Goal: Participate in discussion: Engage in conversation with other users on a specific topic

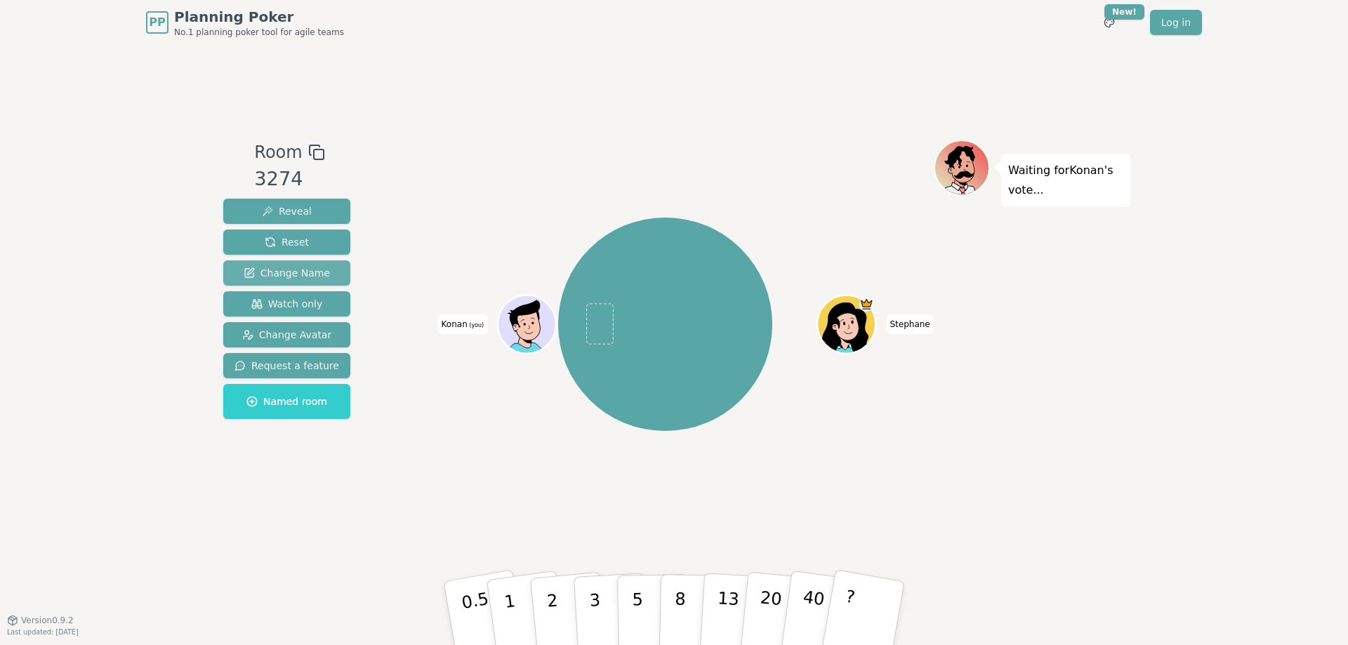
click at [286, 272] on span "Change Name" at bounding box center [287, 273] width 86 height 14
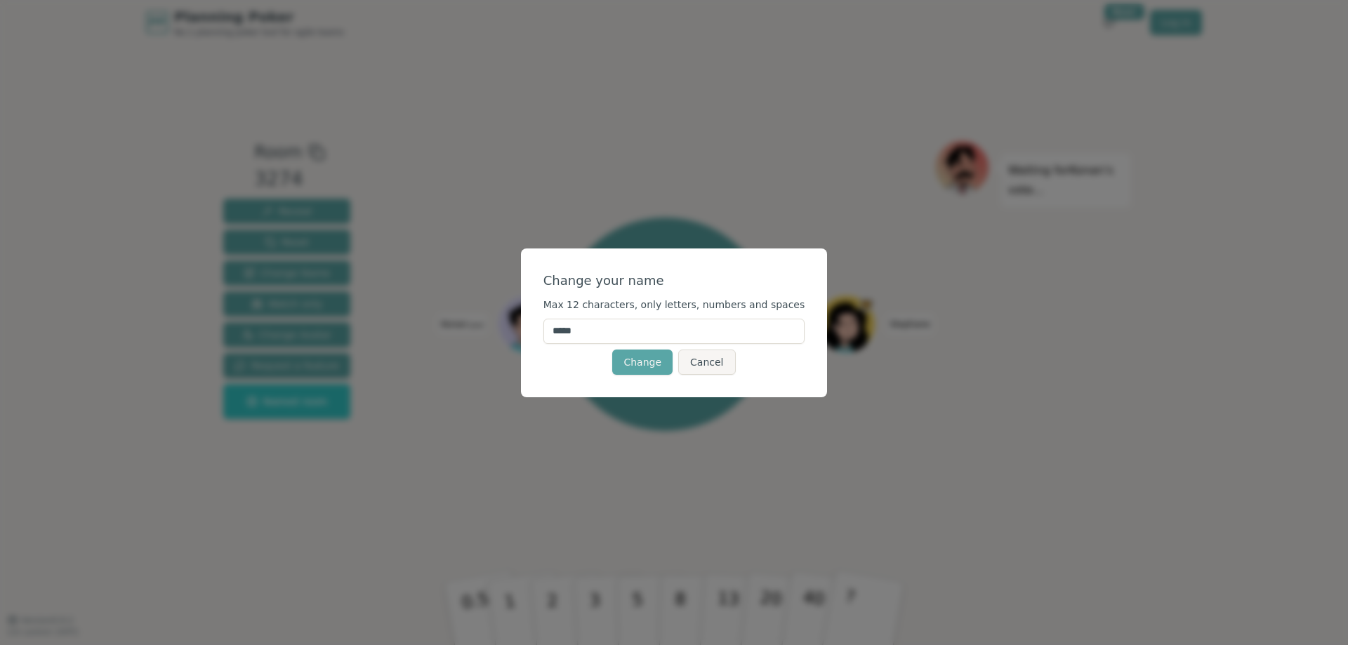
click at [389, 248] on div "Change your name Max 12 characters, only letters, numbers and spaces ***** Chan…" at bounding box center [674, 322] width 1348 height 645
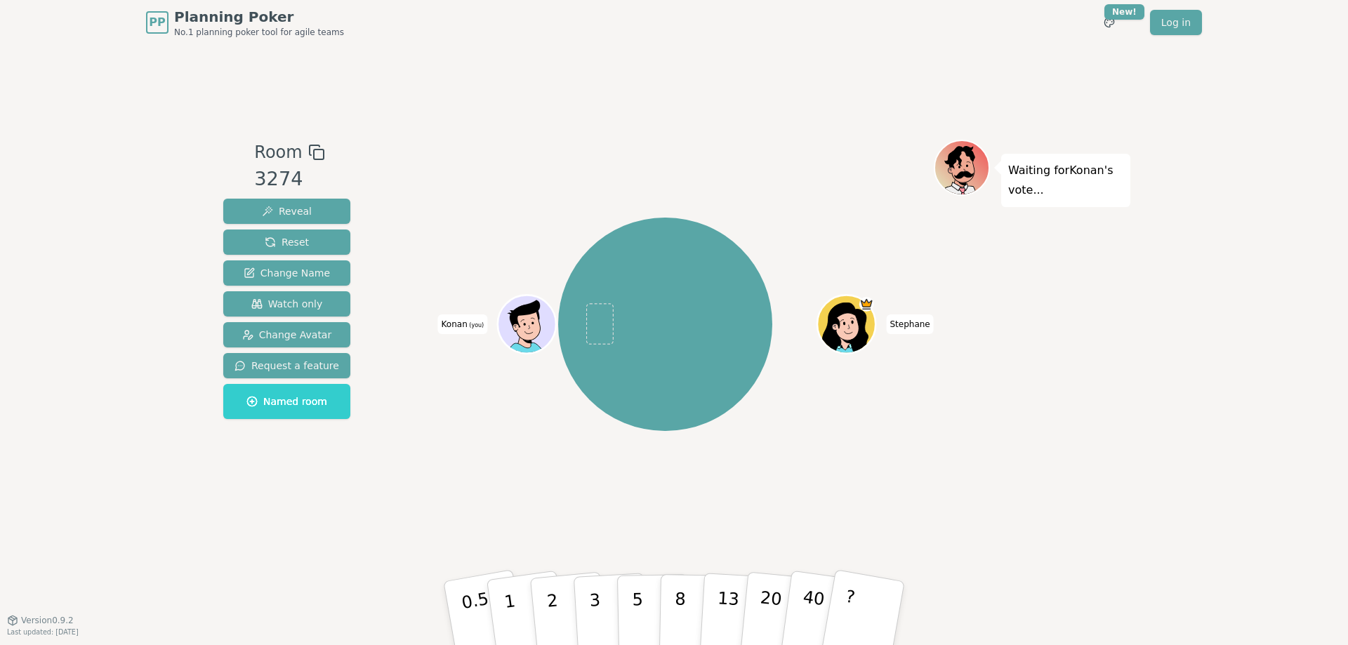
click at [273, 319] on div "Reveal Reset Change Name Watch only Change Avatar Request a feature Named room" at bounding box center [286, 309] width 127 height 220
click at [273, 334] on span "Change Avatar" at bounding box center [287, 335] width 90 height 14
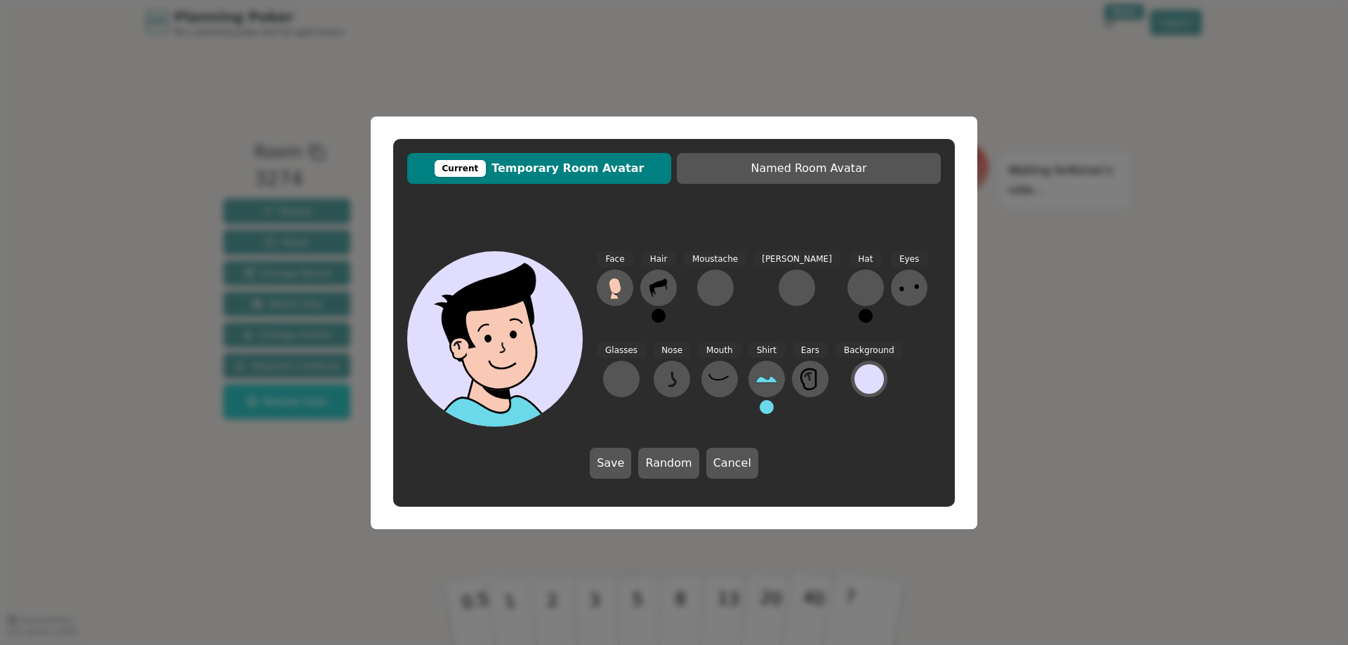
click at [512, 166] on span "Current Temporary Room Avatar" at bounding box center [539, 168] width 250 height 17
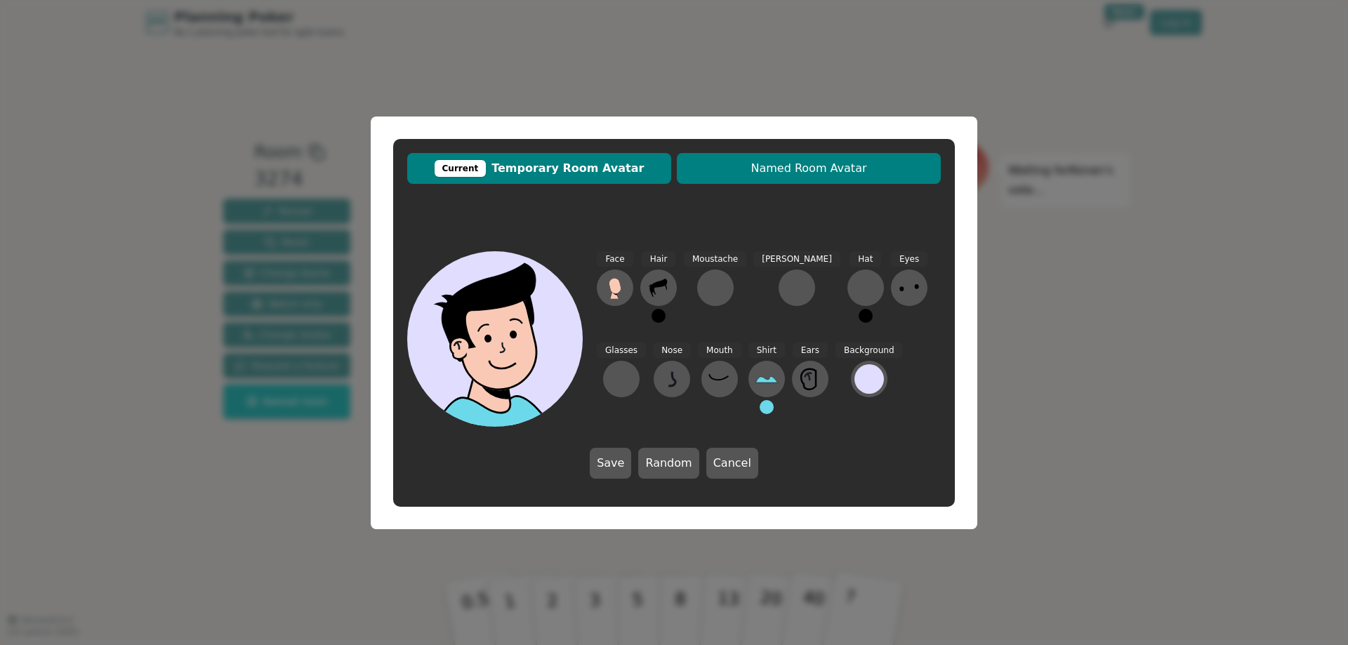
click at [775, 171] on span "Named Room Avatar" at bounding box center [809, 168] width 250 height 17
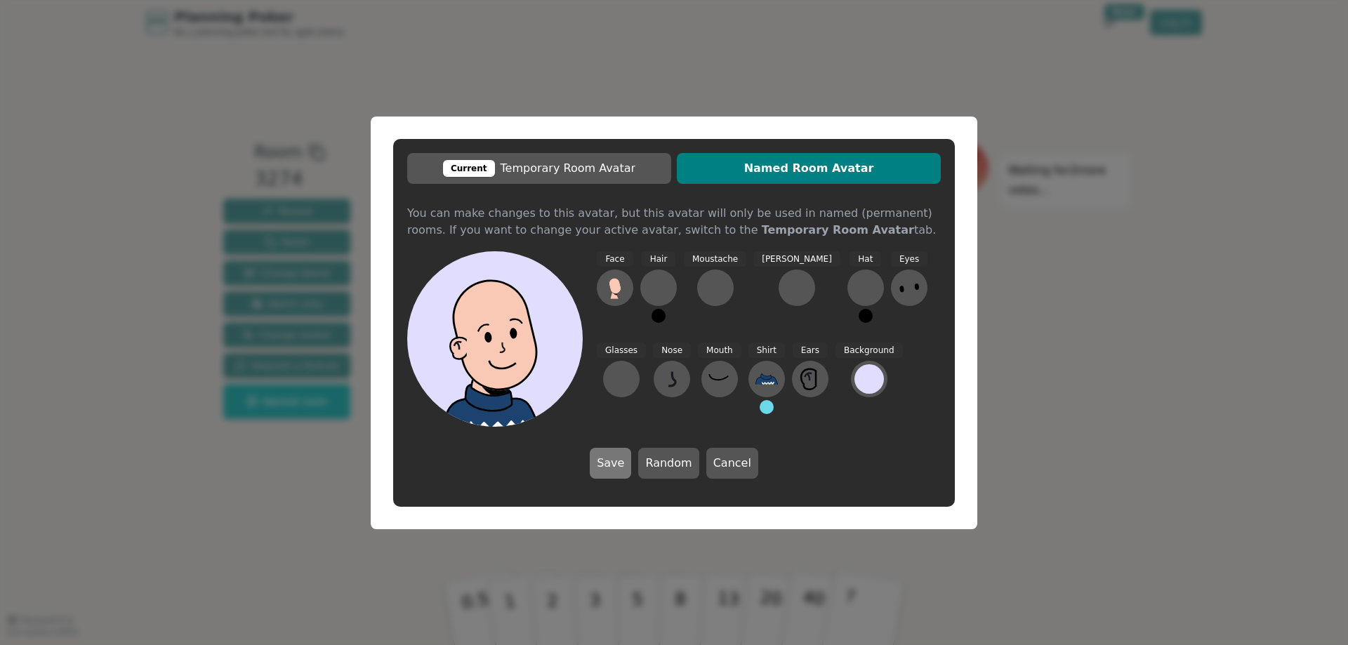
click at [617, 463] on button "Save" at bounding box center [610, 463] width 41 height 31
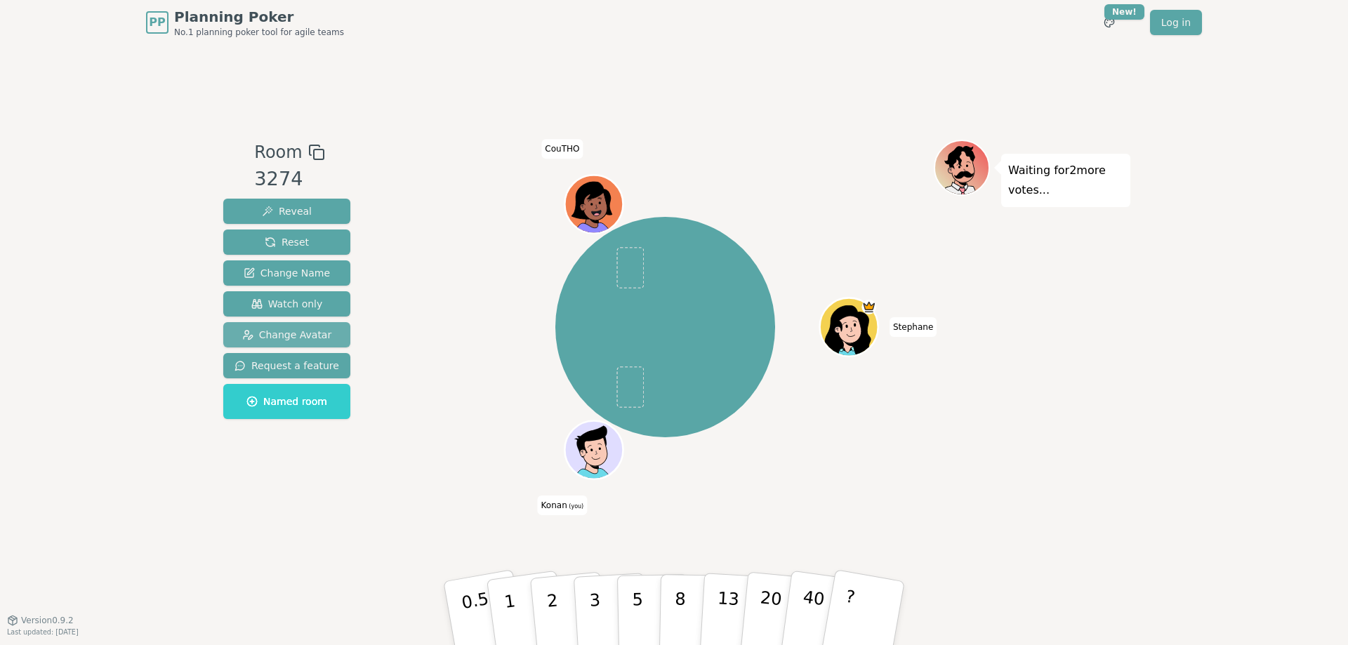
click at [270, 339] on span "Change Avatar" at bounding box center [287, 335] width 90 height 14
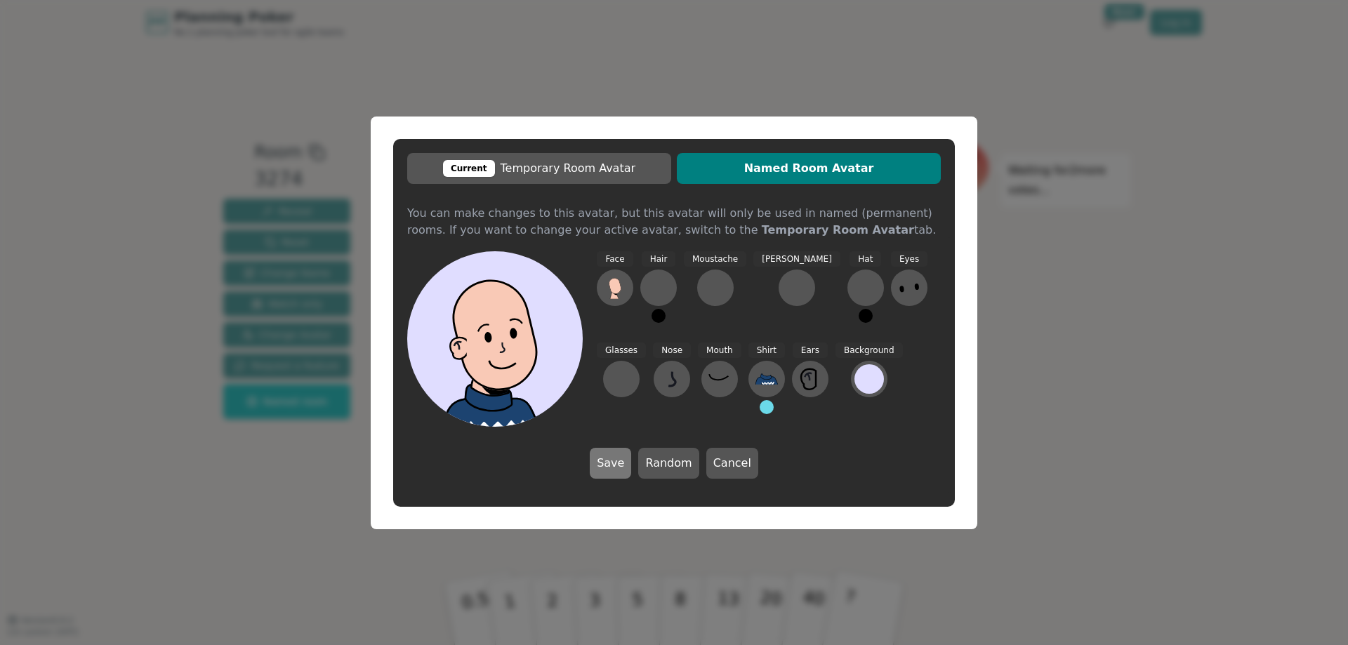
click at [615, 460] on button "Save" at bounding box center [610, 463] width 41 height 31
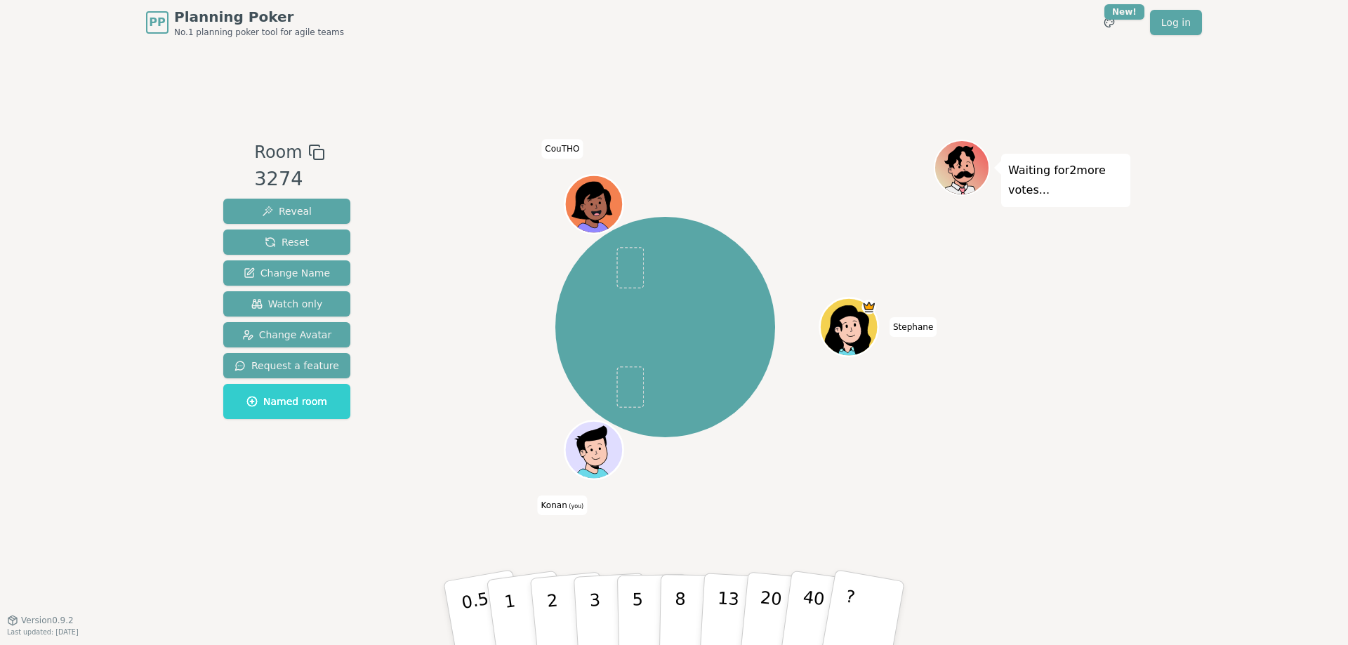
click at [601, 446] on icon at bounding box center [596, 449] width 57 height 6
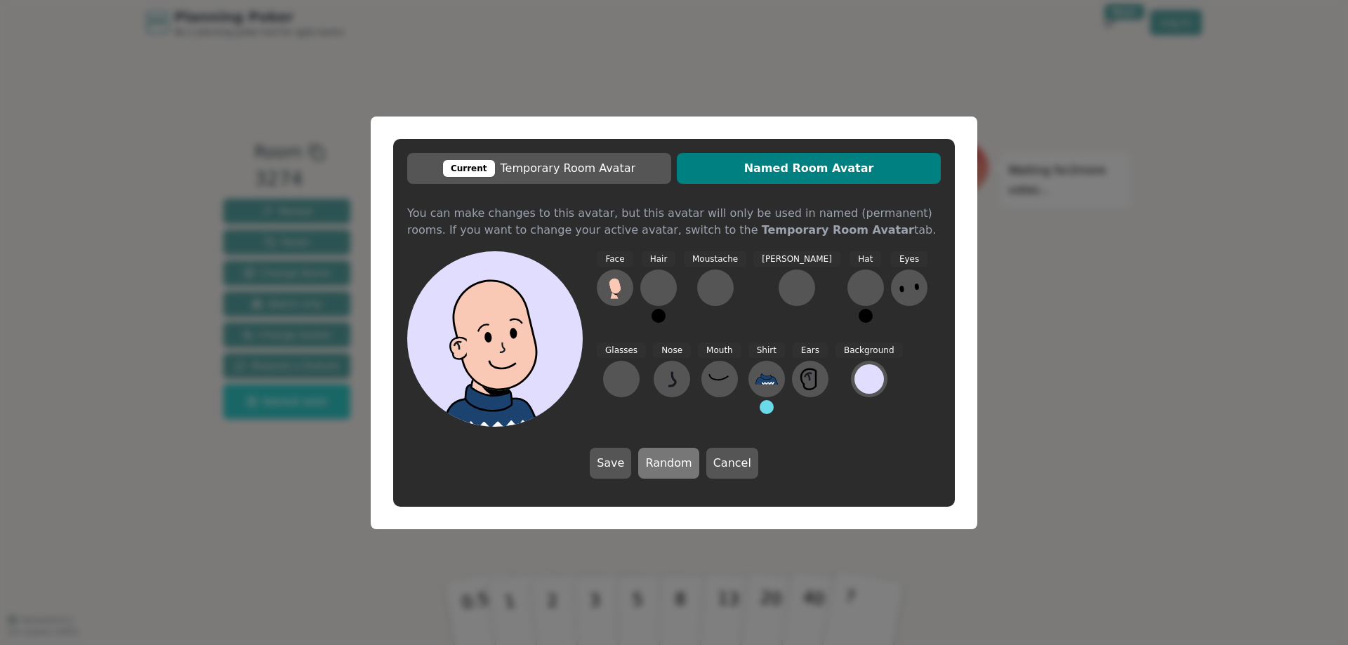
click at [671, 459] on button "Random" at bounding box center [668, 463] width 60 height 31
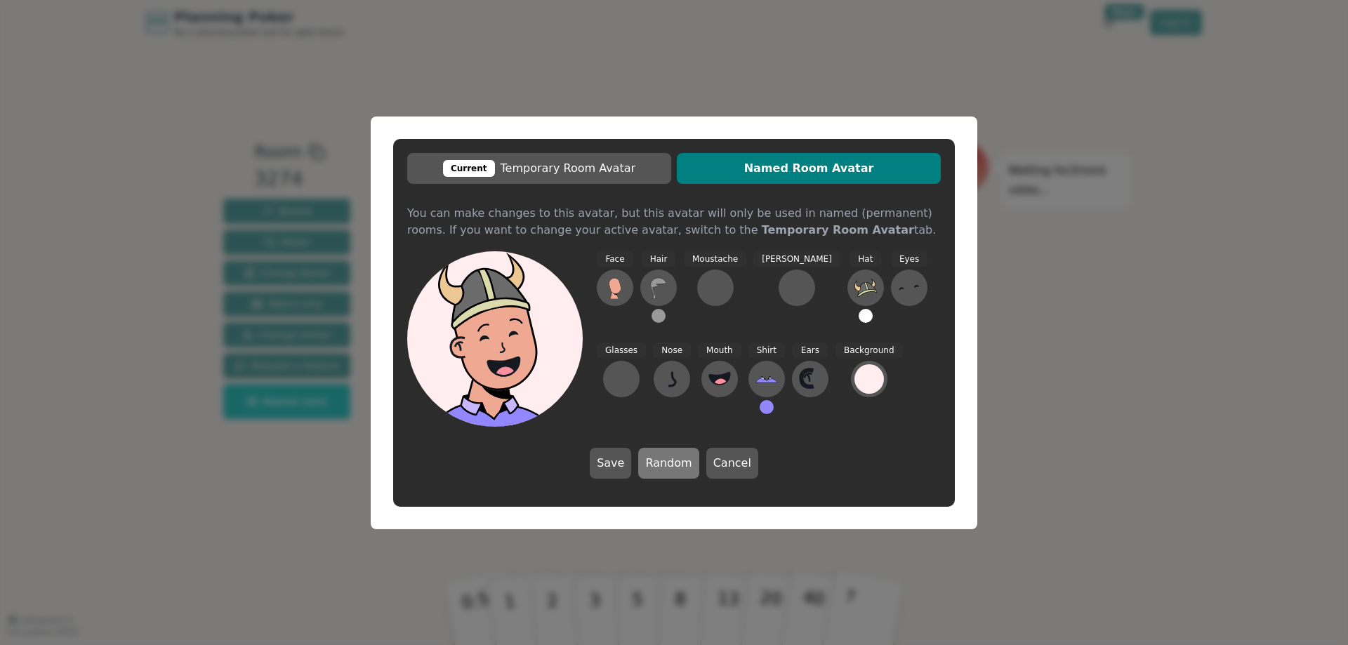
click at [671, 459] on button "Random" at bounding box center [668, 463] width 60 height 31
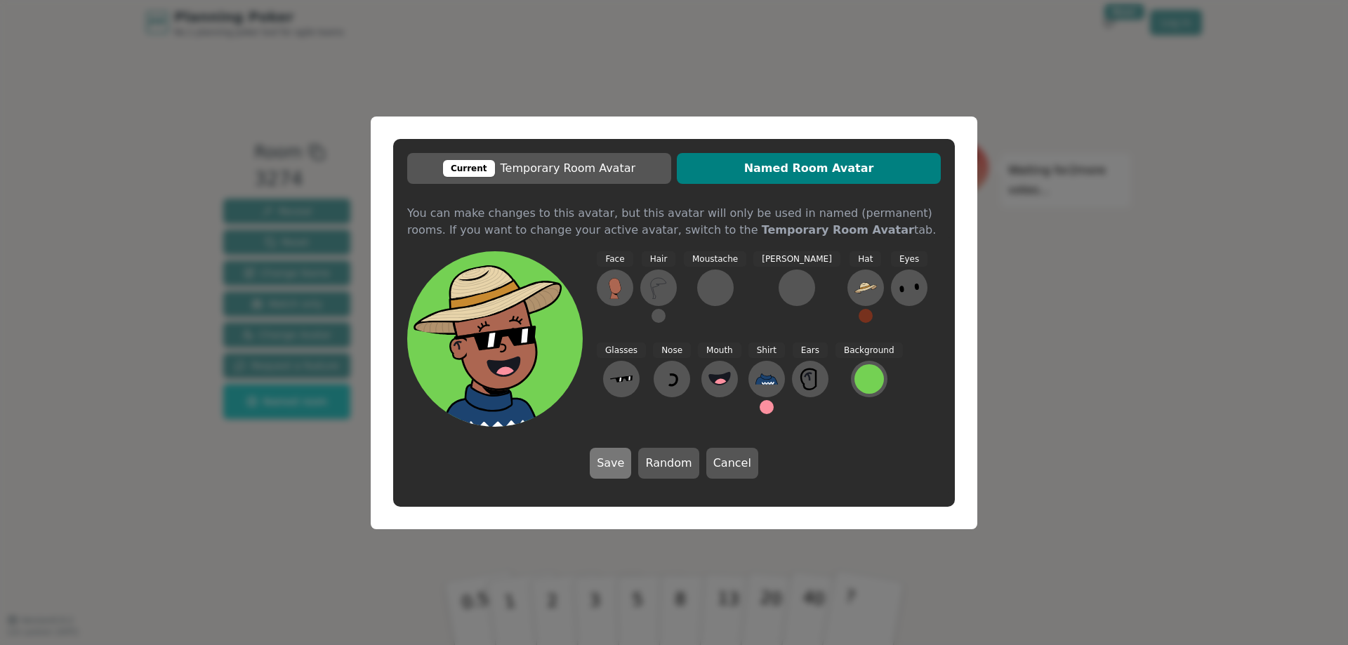
click at [616, 459] on button "Save" at bounding box center [610, 463] width 41 height 31
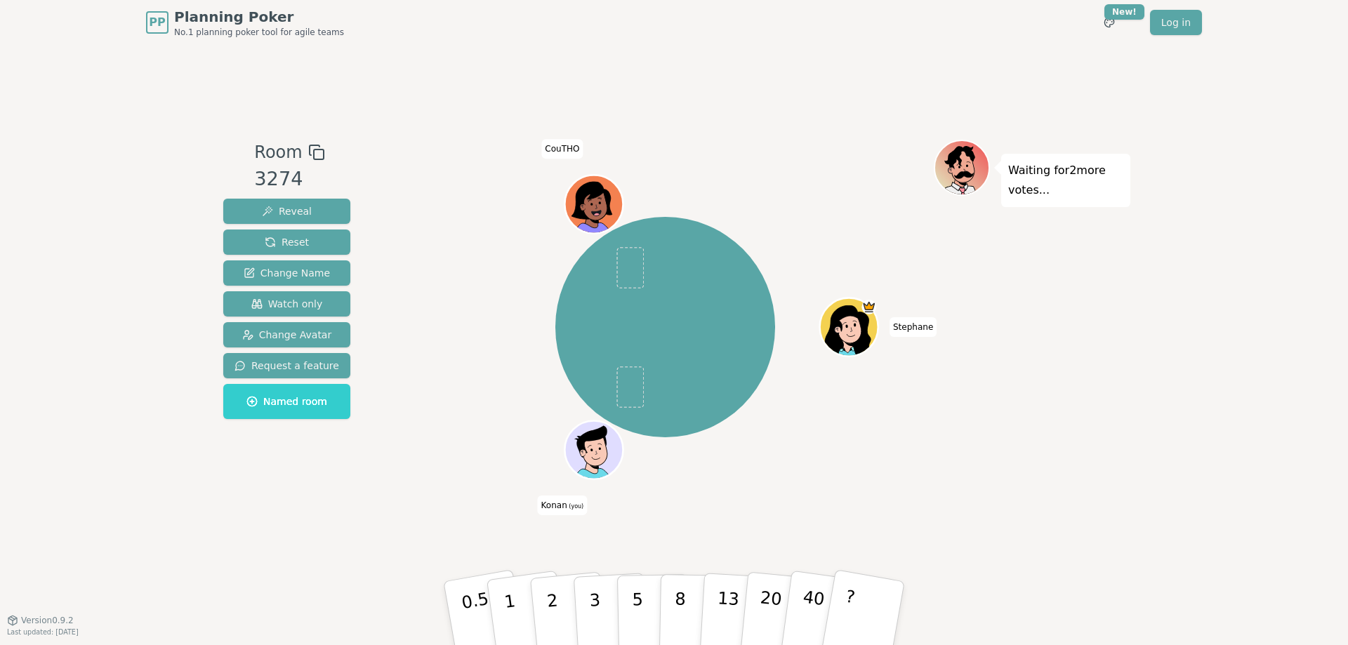
click at [607, 452] on div at bounding box center [596, 468] width 57 height 51
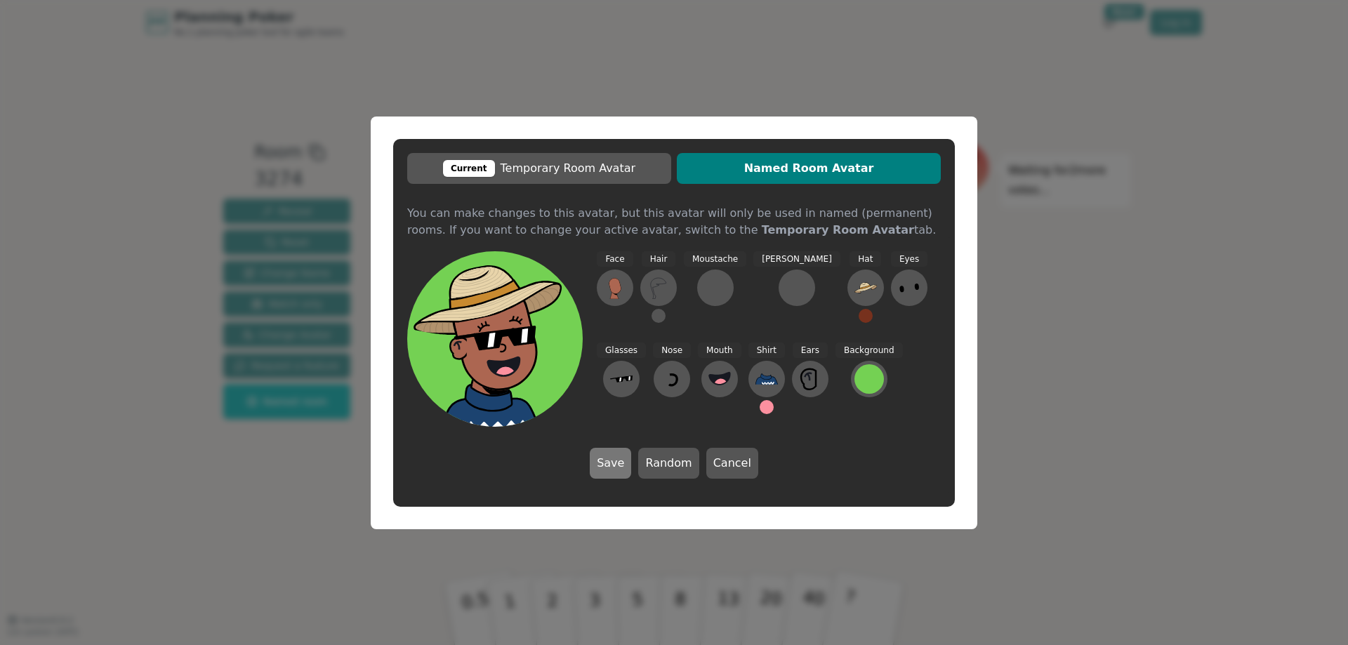
click at [611, 461] on button "Save" at bounding box center [610, 463] width 41 height 31
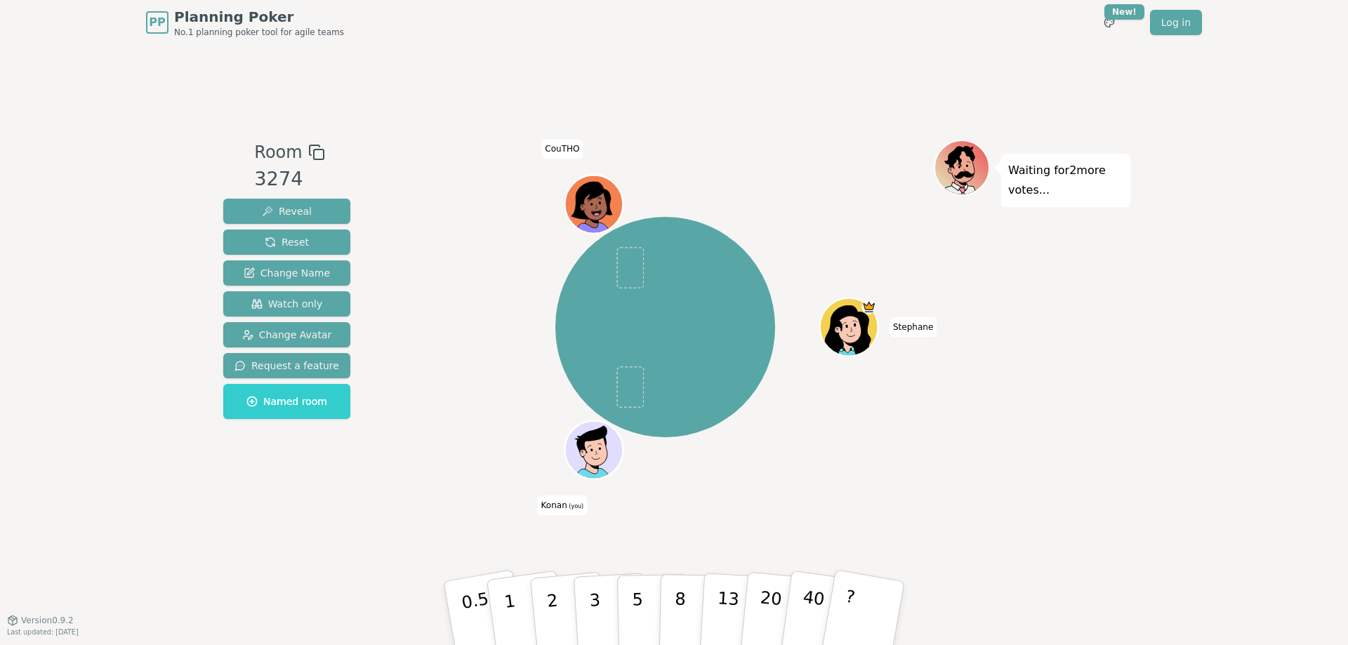
click at [594, 456] on icon at bounding box center [597, 459] width 28 height 10
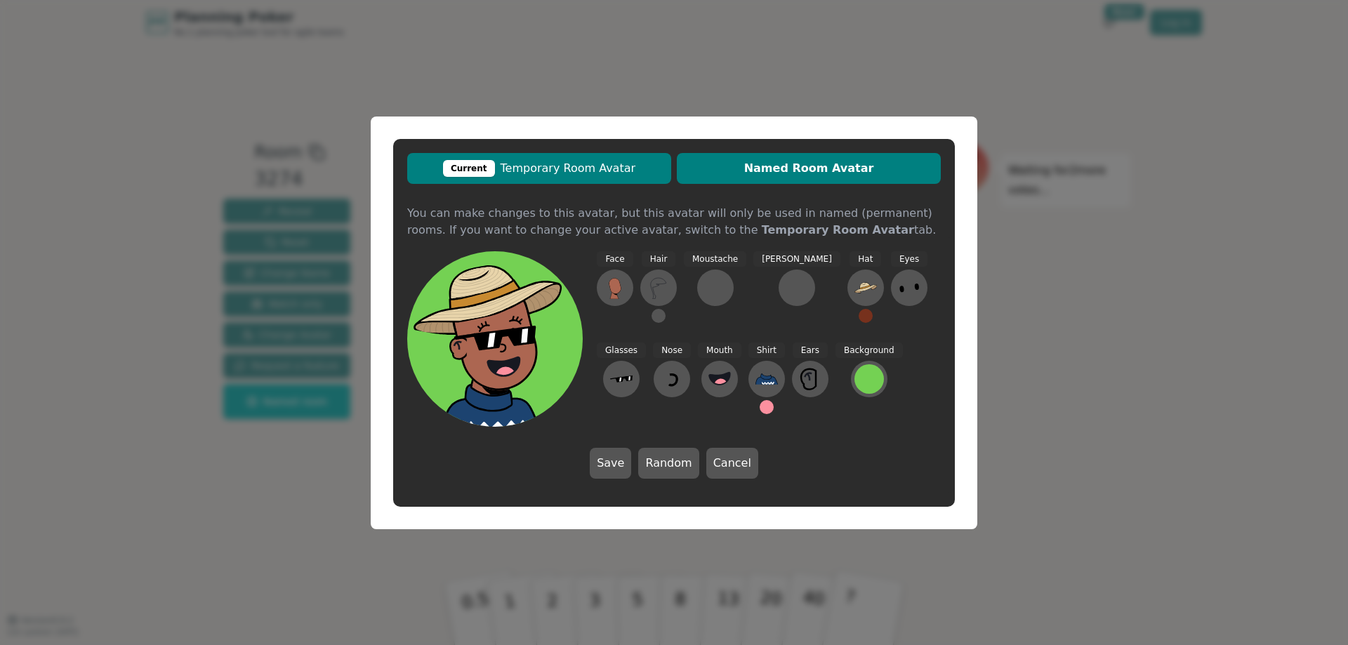
click at [504, 170] on span "Current Temporary Room Avatar" at bounding box center [539, 168] width 250 height 17
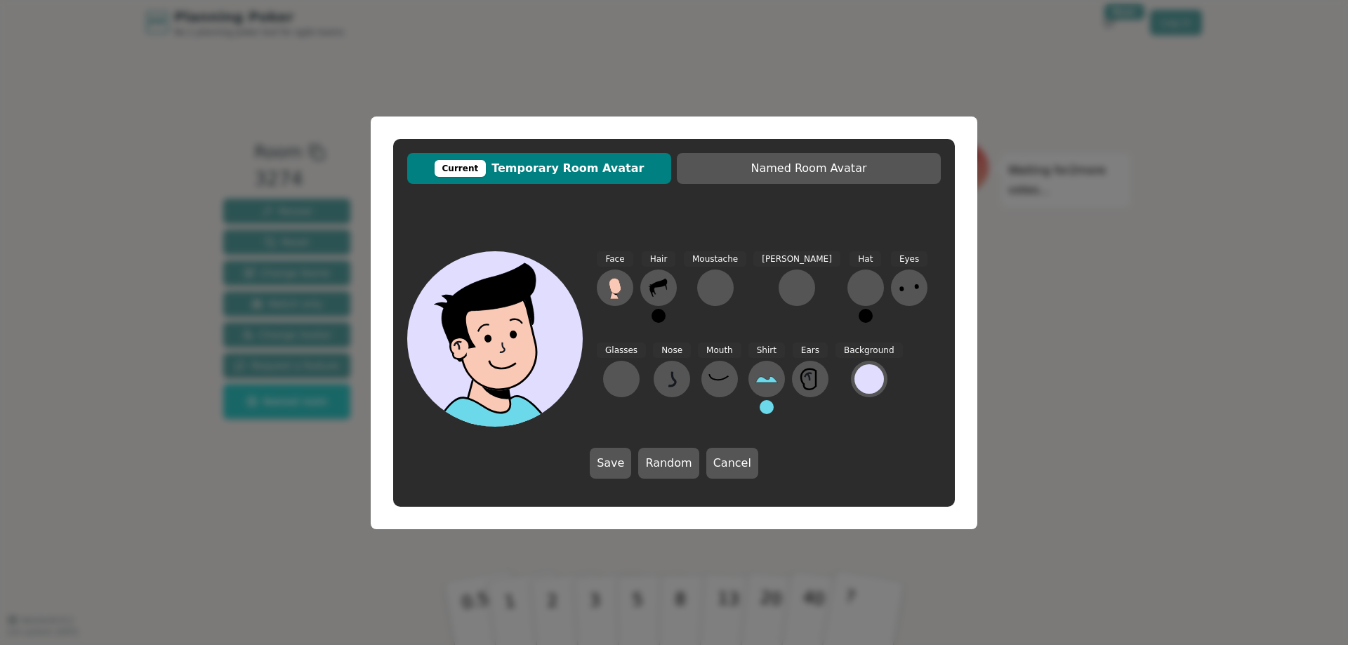
click at [504, 170] on span "Current Temporary Room Avatar" at bounding box center [539, 168] width 250 height 17
click at [470, 166] on div "Current" at bounding box center [460, 168] width 52 height 17
click at [524, 166] on span "Current Temporary Room Avatar" at bounding box center [539, 168] width 250 height 17
click at [665, 461] on button "Random" at bounding box center [668, 463] width 60 height 31
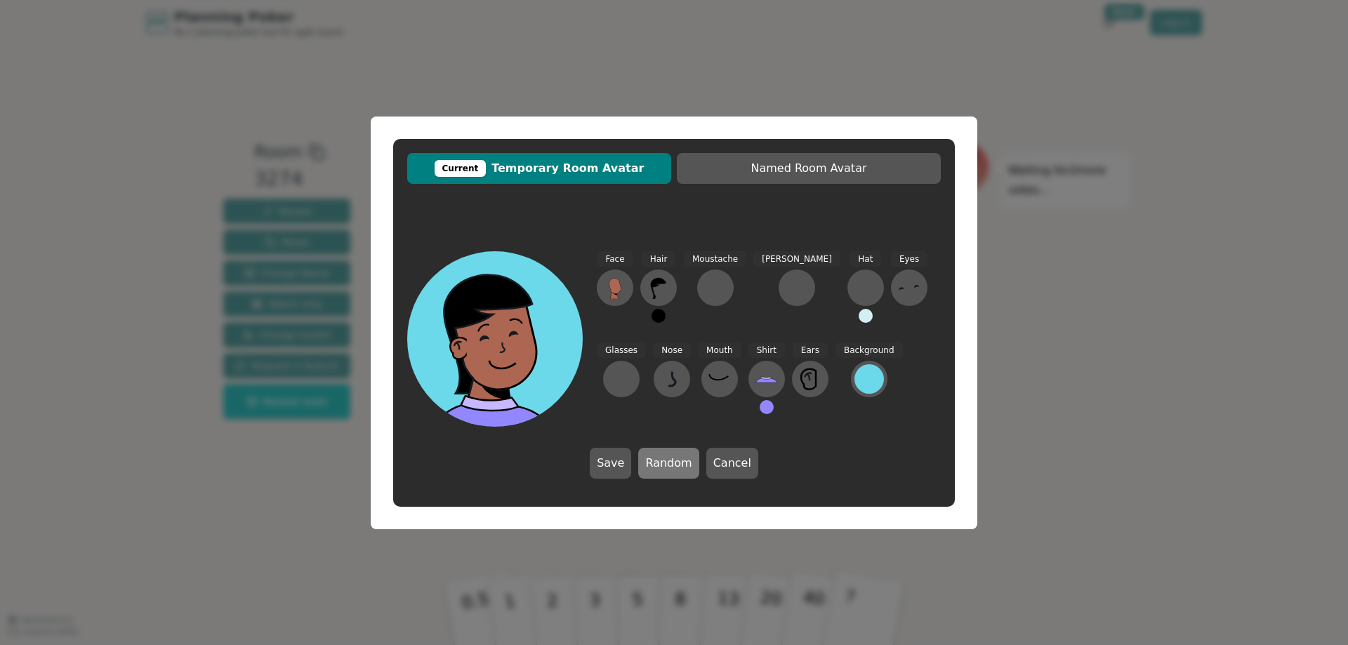
click at [665, 461] on button "Random" at bounding box center [668, 463] width 60 height 31
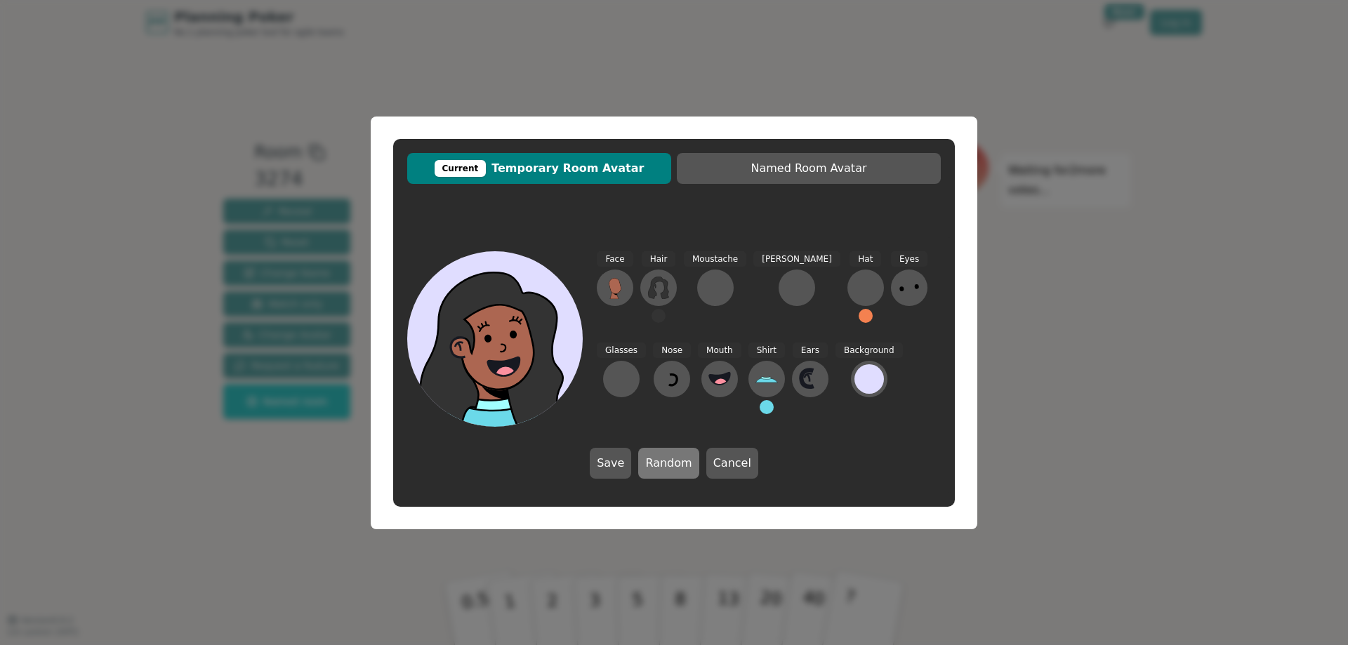
click at [665, 461] on button "Random" at bounding box center [668, 463] width 60 height 31
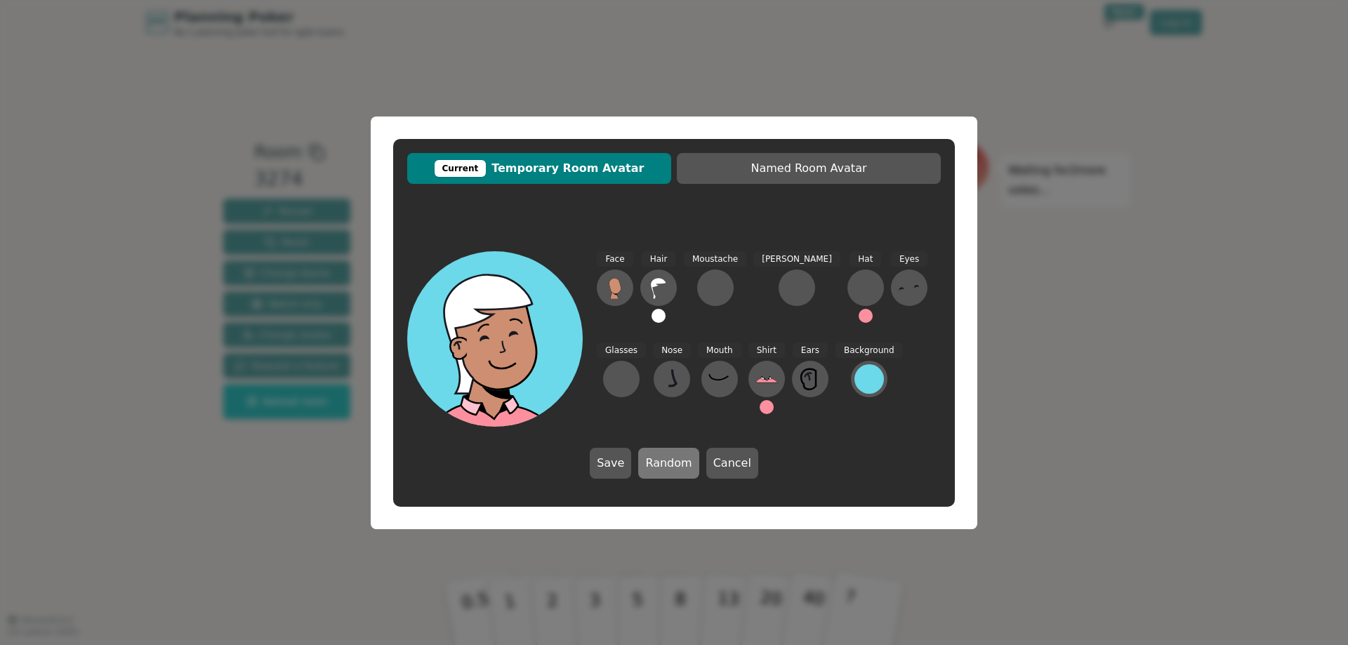
click at [665, 461] on button "Random" at bounding box center [668, 463] width 60 height 31
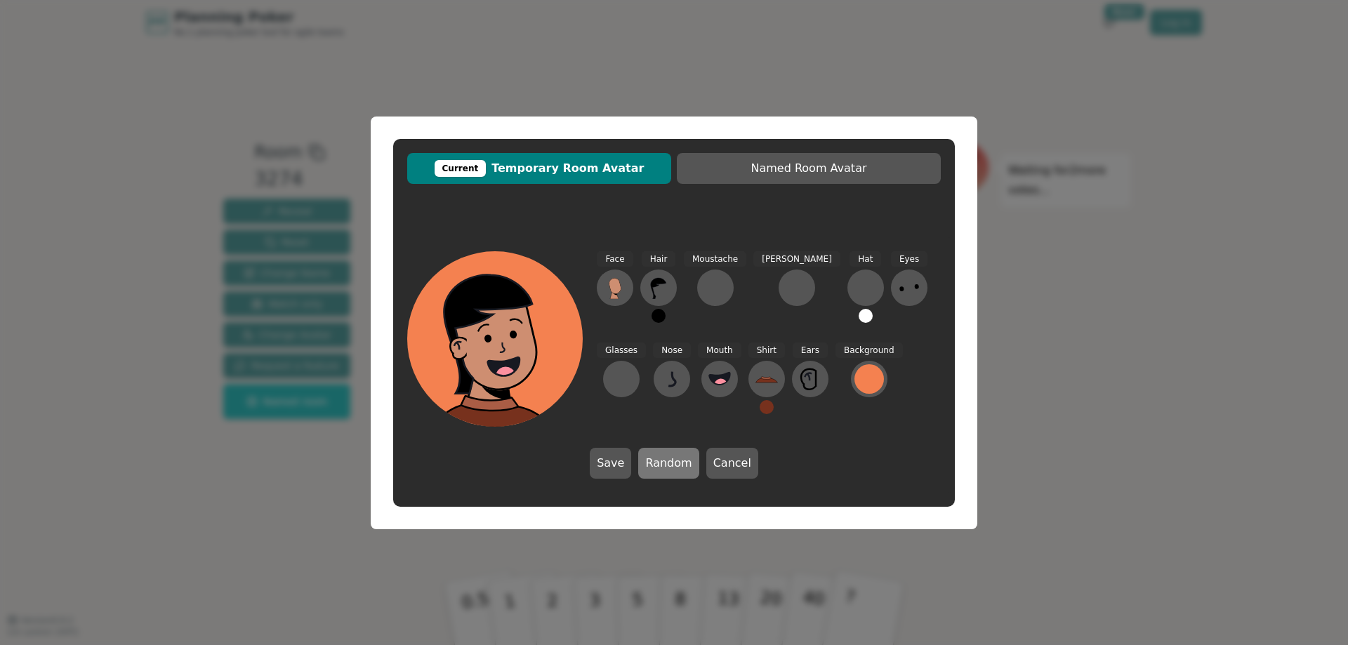
click at [665, 461] on button "Random" at bounding box center [668, 463] width 60 height 31
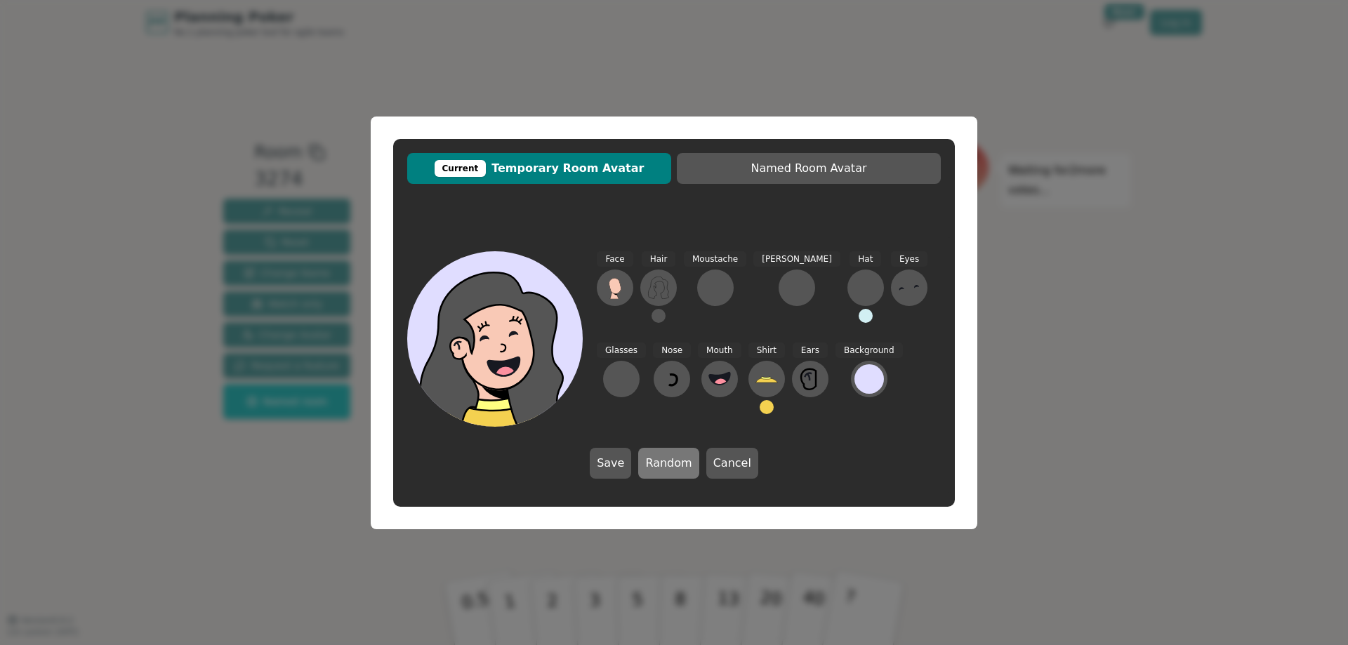
click at [665, 461] on button "Random" at bounding box center [668, 463] width 60 height 31
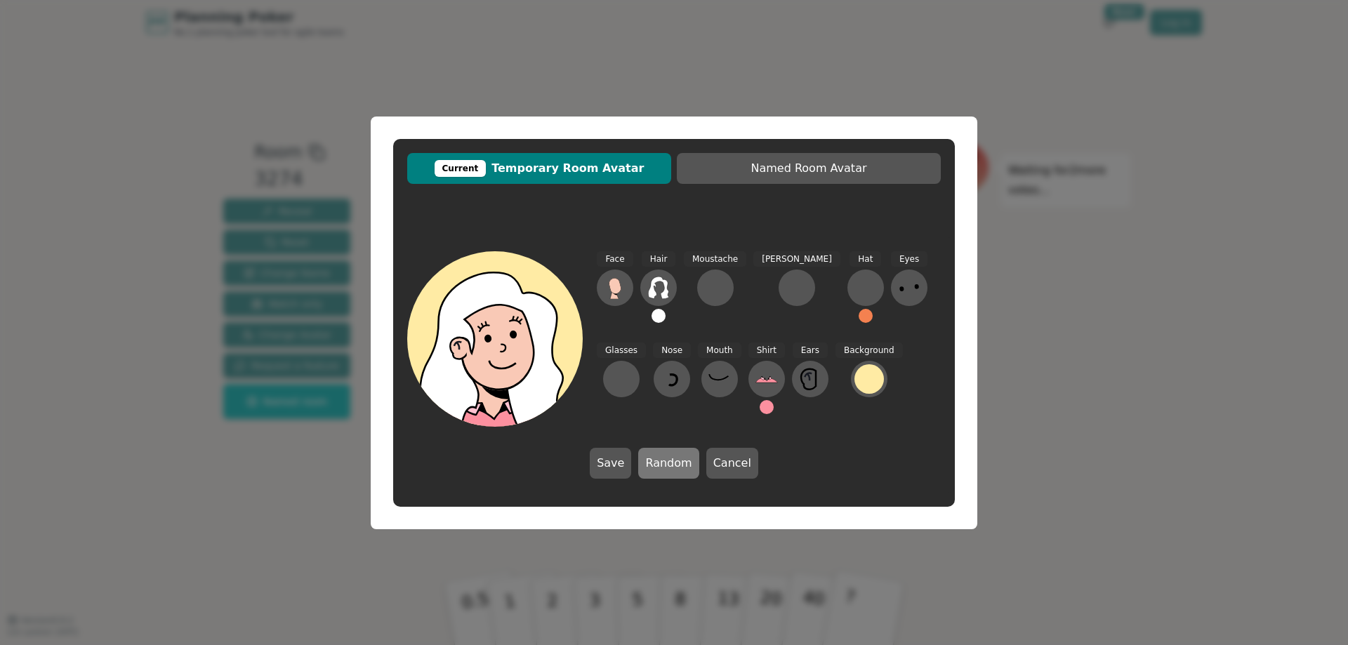
click at [665, 461] on button "Random" at bounding box center [668, 463] width 60 height 31
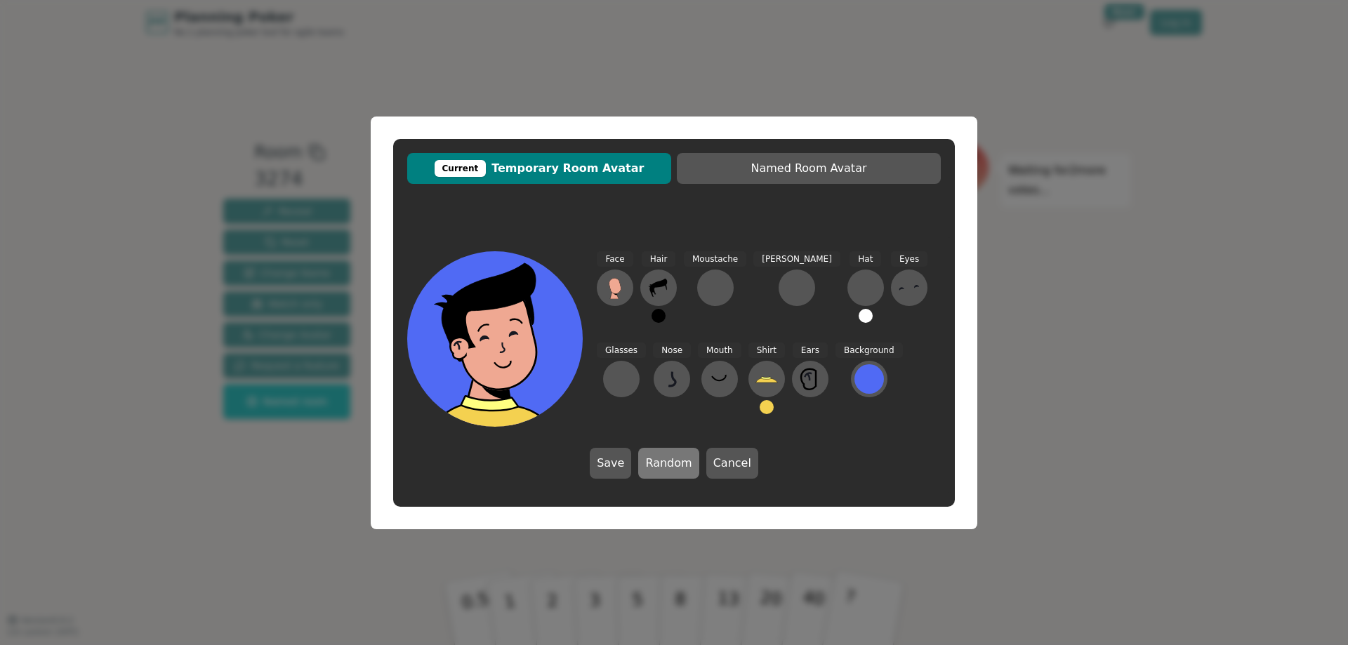
click at [665, 461] on button "Random" at bounding box center [668, 463] width 60 height 31
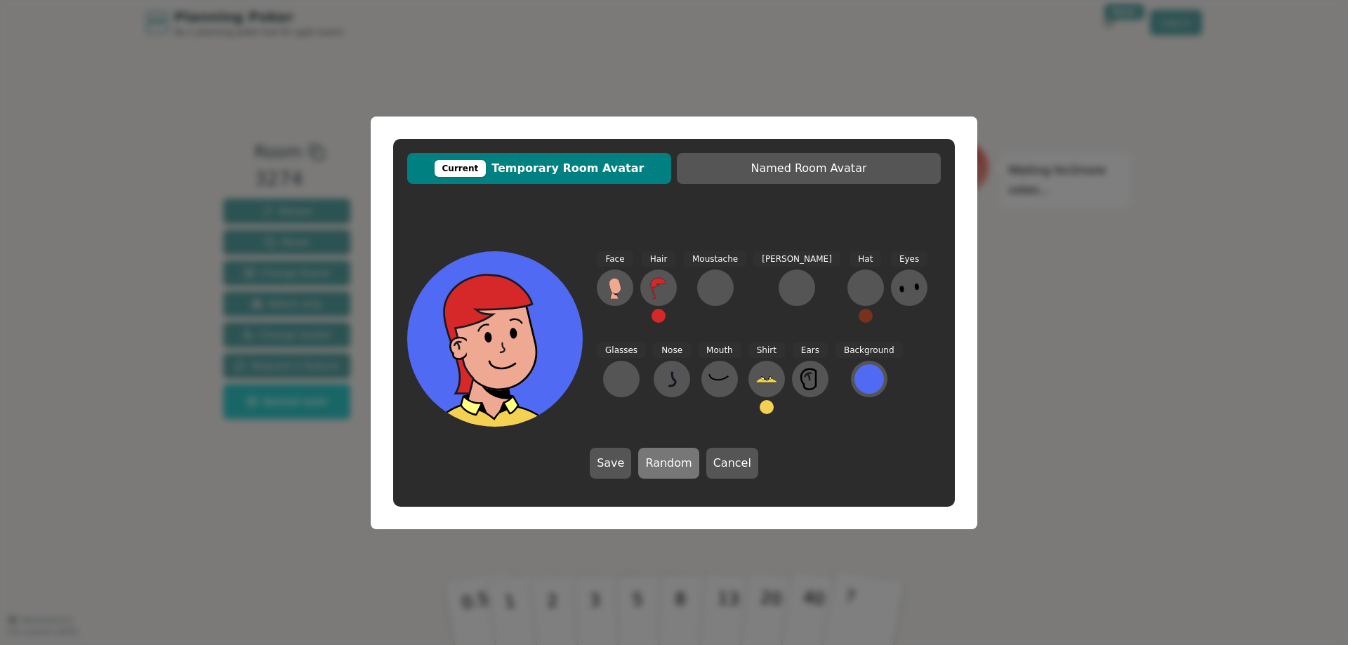
click at [665, 461] on button "Random" at bounding box center [668, 463] width 60 height 31
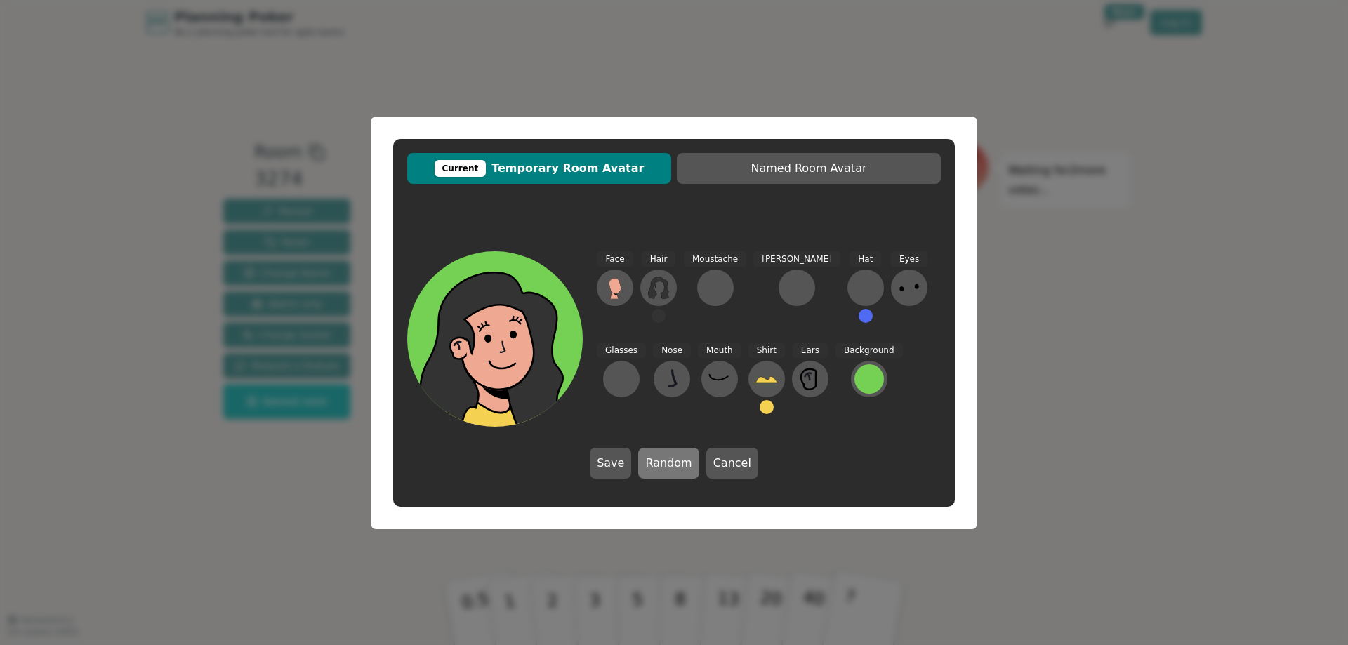
click at [665, 461] on button "Random" at bounding box center [668, 463] width 60 height 31
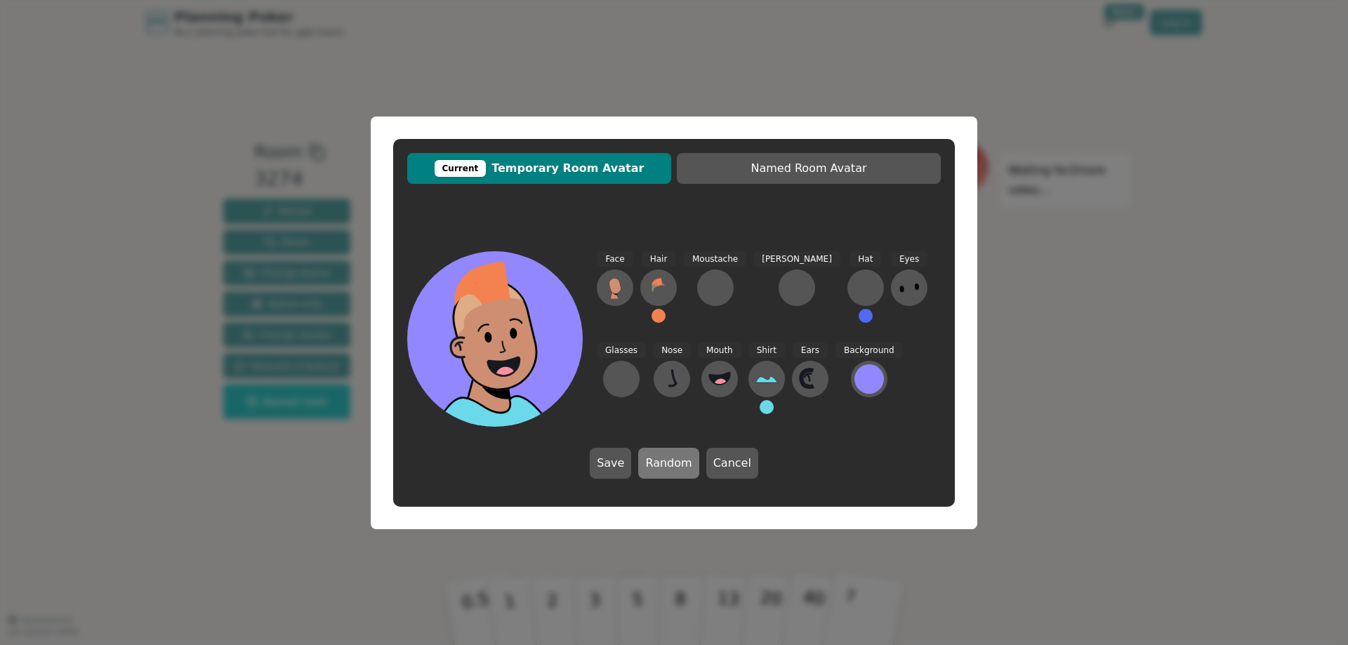
click at [665, 461] on button "Random" at bounding box center [668, 463] width 60 height 31
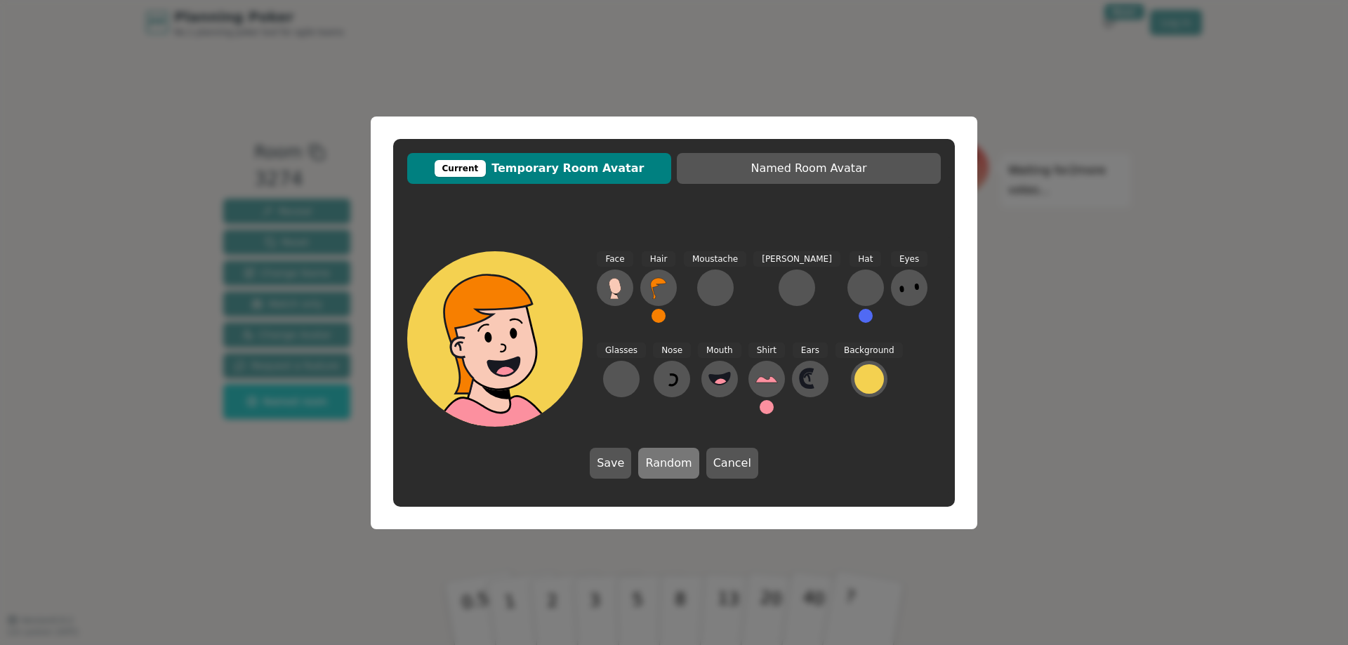
click at [665, 461] on button "Random" at bounding box center [668, 463] width 60 height 31
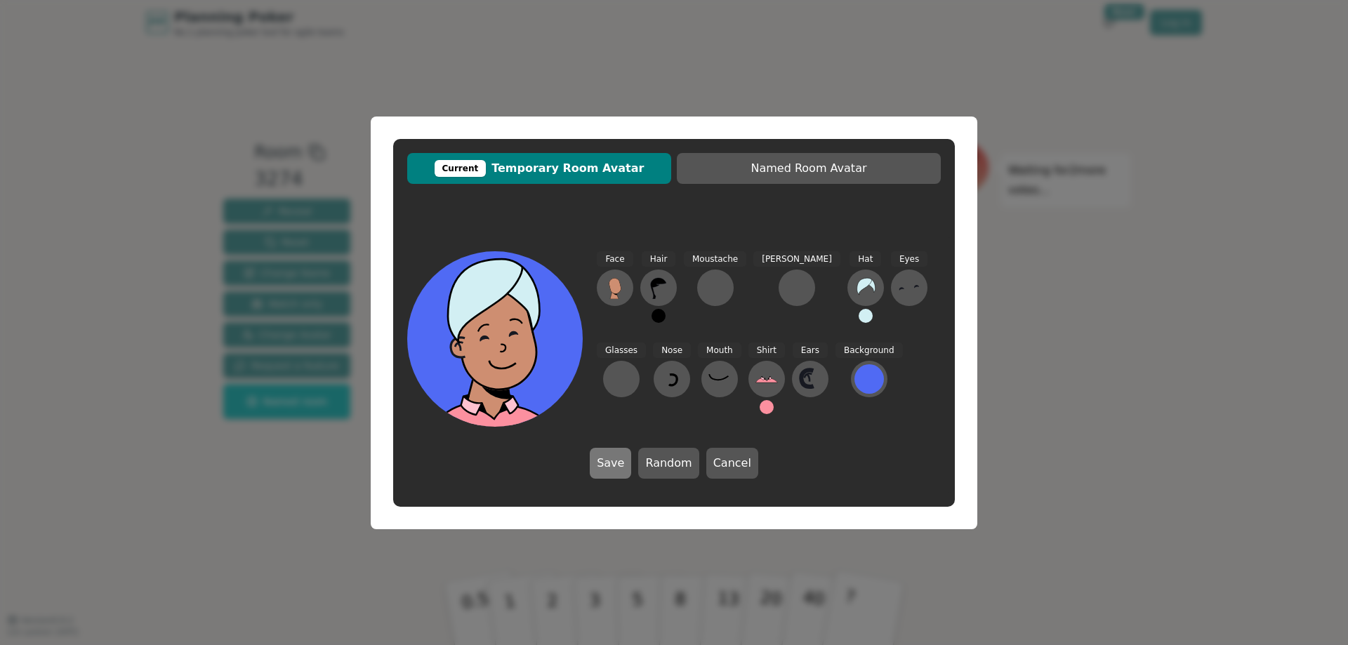
click at [613, 458] on button "Save" at bounding box center [610, 463] width 41 height 31
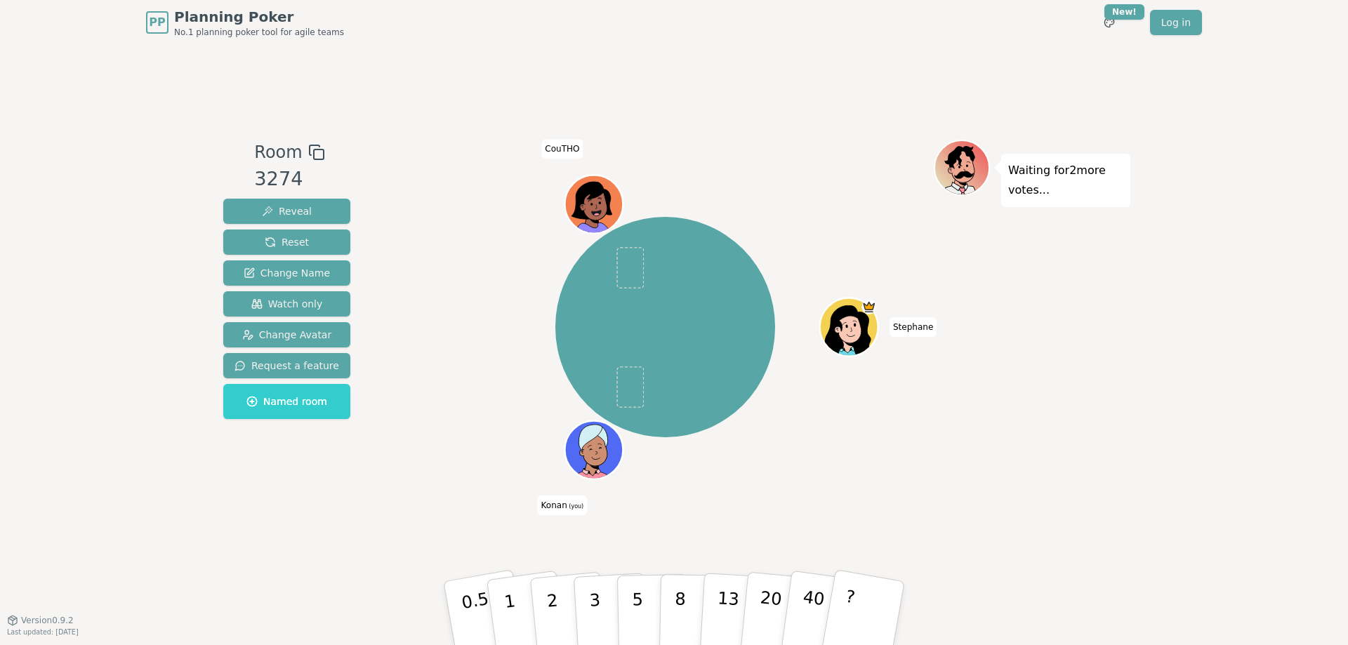
click at [484, 435] on div "Stephane Konan (you) CouTHO" at bounding box center [665, 327] width 537 height 325
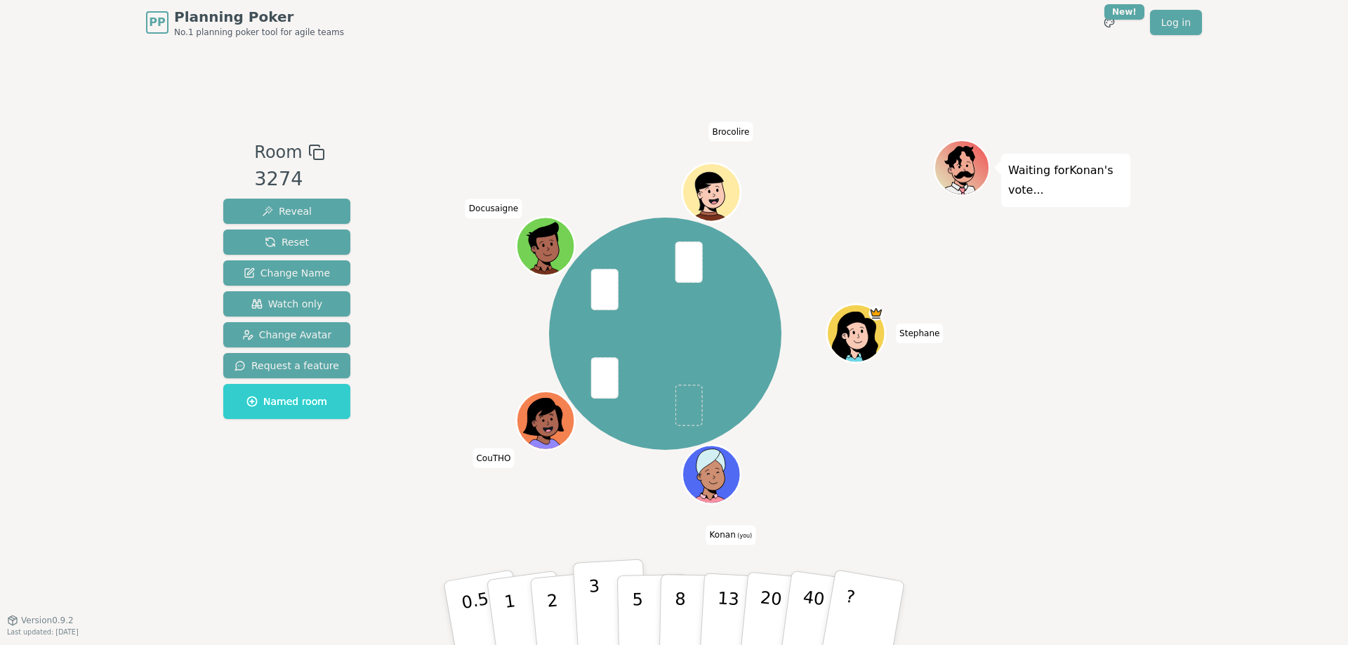
click at [596, 608] on p "3" at bounding box center [595, 614] width 15 height 77
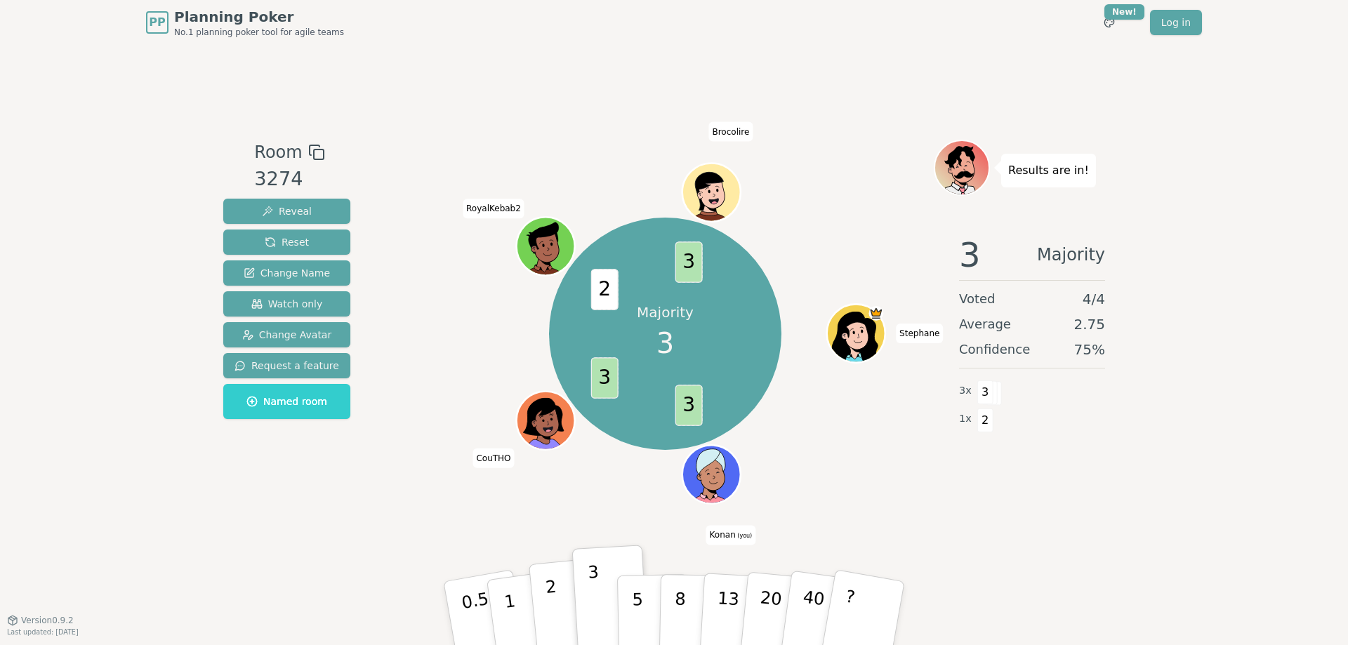
click at [556, 613] on p "2" at bounding box center [554, 615] width 18 height 77
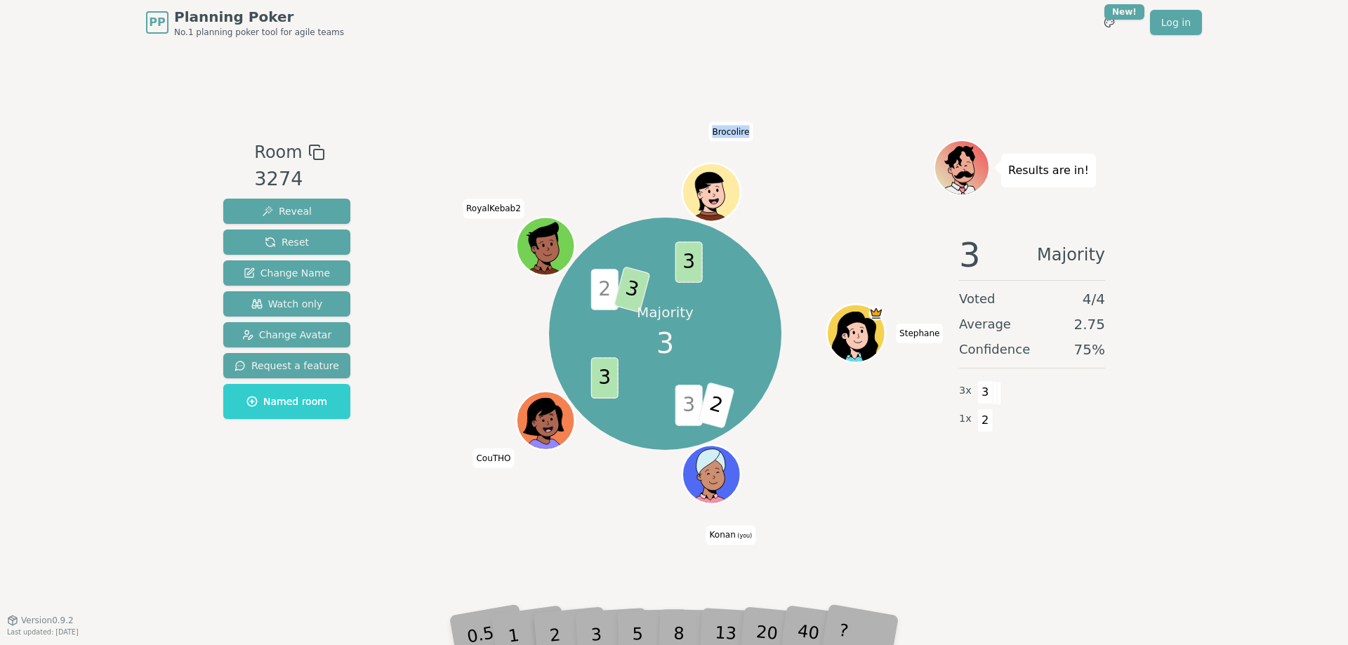
drag, startPoint x: 712, startPoint y: 133, endPoint x: 692, endPoint y: 121, distance: 23.4
click at [740, 129] on span "Brocolire" at bounding box center [730, 132] width 44 height 20
click at [602, 119] on div "Room 3274 Reveal Reset Change Name Watch only Change Avatar Request a feature N…" at bounding box center [674, 332] width 912 height 575
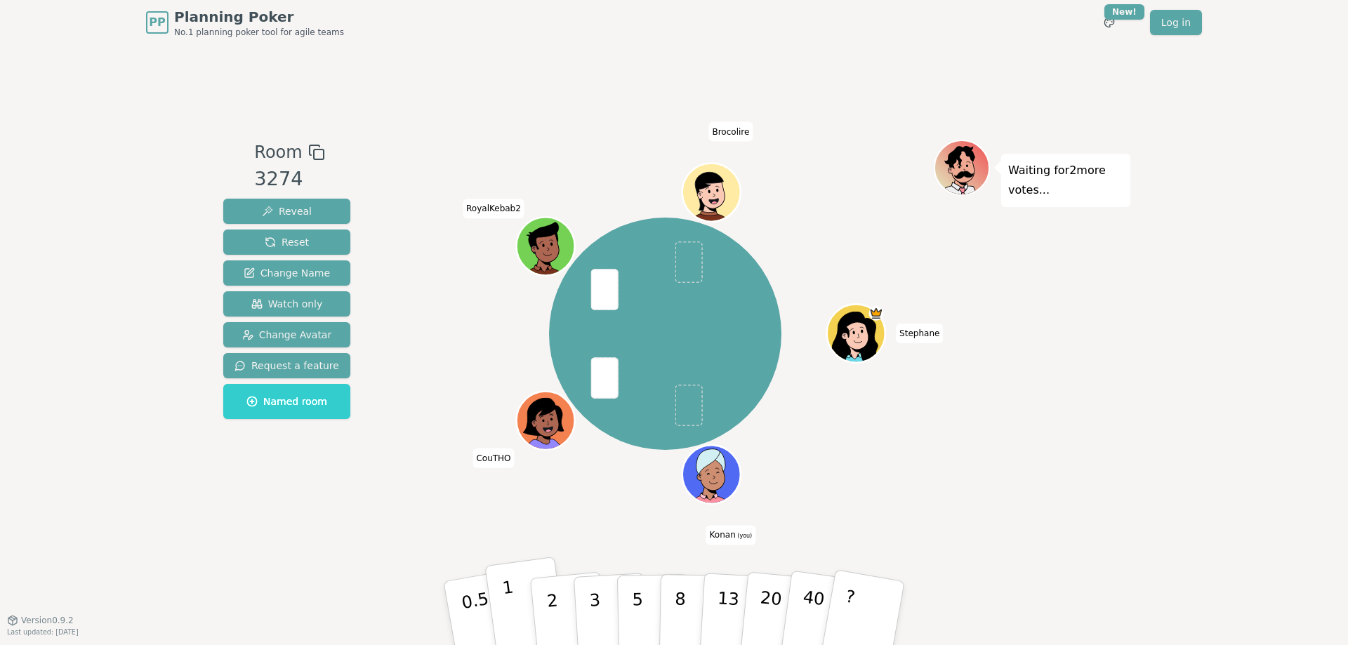
click at [514, 611] on p "1" at bounding box center [511, 615] width 21 height 77
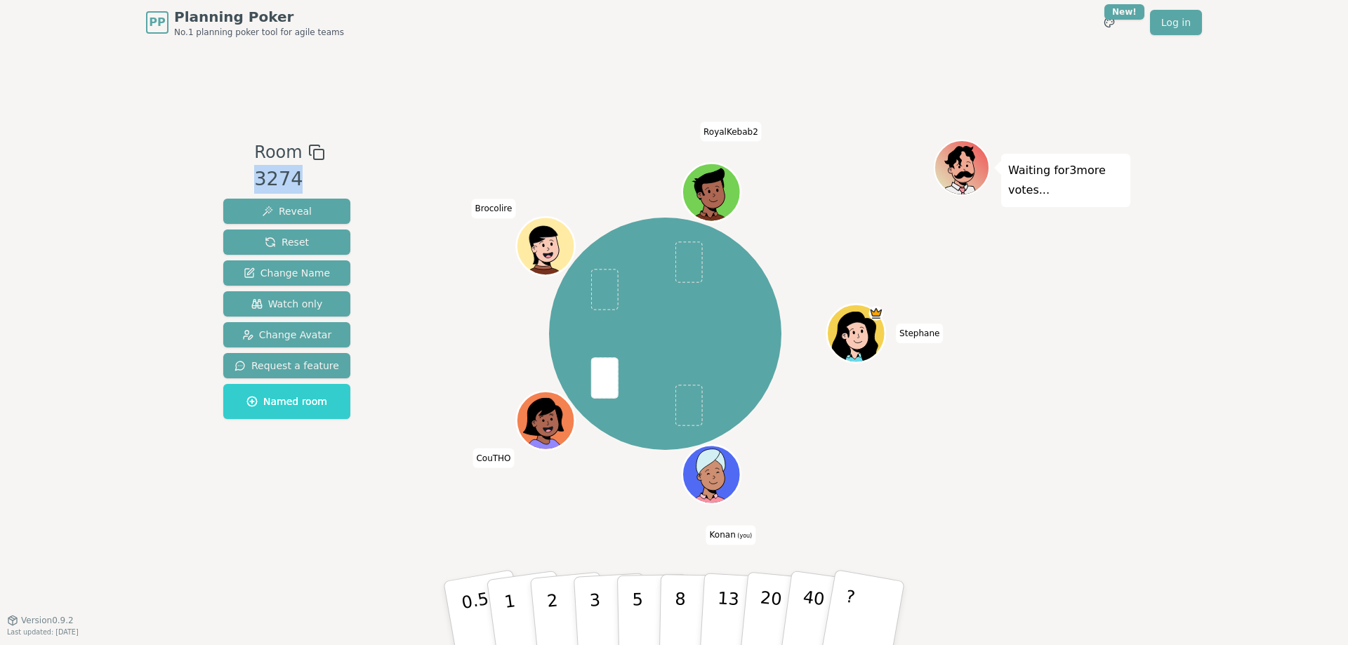
drag, startPoint x: 253, startPoint y: 147, endPoint x: 346, endPoint y: 140, distance: 93.6
click at [344, 141] on div "Room 3274 Reveal Reset Change Name Watch only Change Avatar Request a feature N…" at bounding box center [674, 333] width 912 height 386
click at [390, 112] on div "Room 3274 Reveal Reset Change Name Watch only Change Avatar Request a feature N…" at bounding box center [674, 332] width 912 height 575
click at [319, 526] on div "Room 3274 Reveal Reset Change Name Watch only Change Avatar Request a feature N…" at bounding box center [674, 332] width 912 height 575
click at [548, 610] on p "2" at bounding box center [554, 615] width 18 height 77
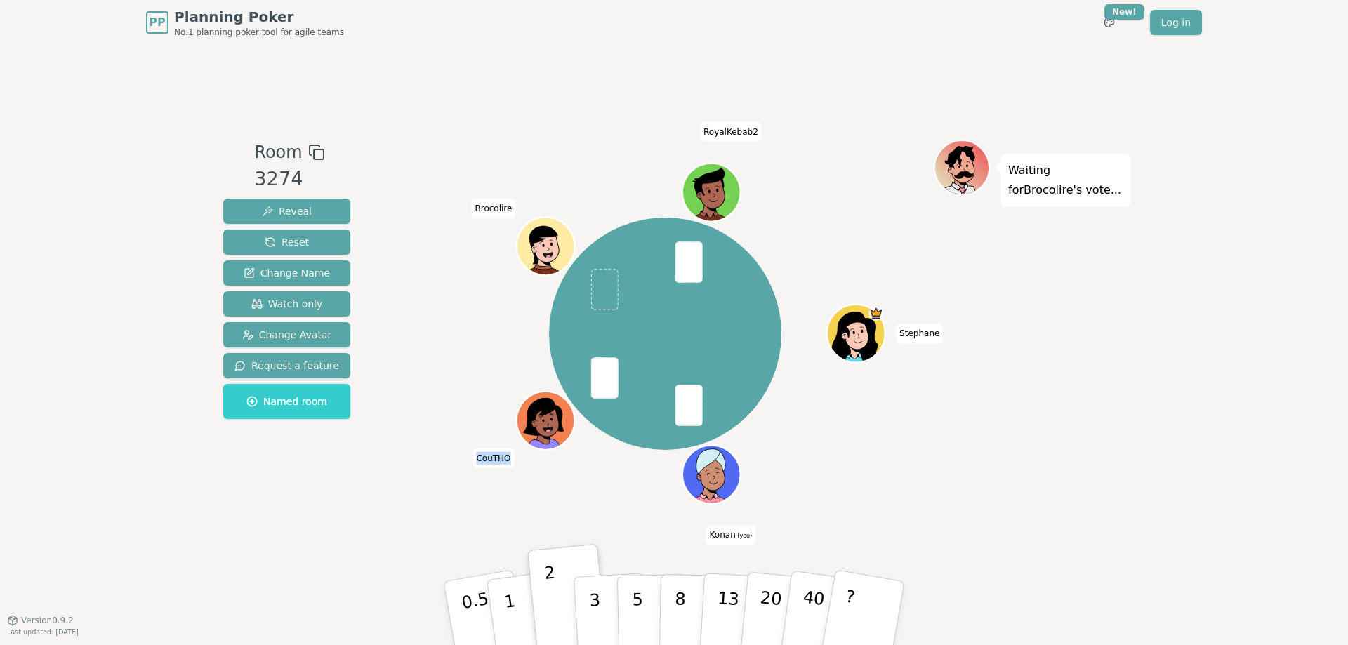
drag, startPoint x: 512, startPoint y: 458, endPoint x: 477, endPoint y: 458, distance: 34.4
click at [477, 458] on span "CouTHO" at bounding box center [492, 459] width 41 height 20
click at [465, 493] on div "Stephane Konan (you) CouTHO Brocolire RoyalKebab2" at bounding box center [665, 334] width 537 height 338
drag, startPoint x: 477, startPoint y: 460, endPoint x: 508, endPoint y: 460, distance: 30.9
click at [508, 460] on span "CouTHO" at bounding box center [492, 459] width 41 height 20
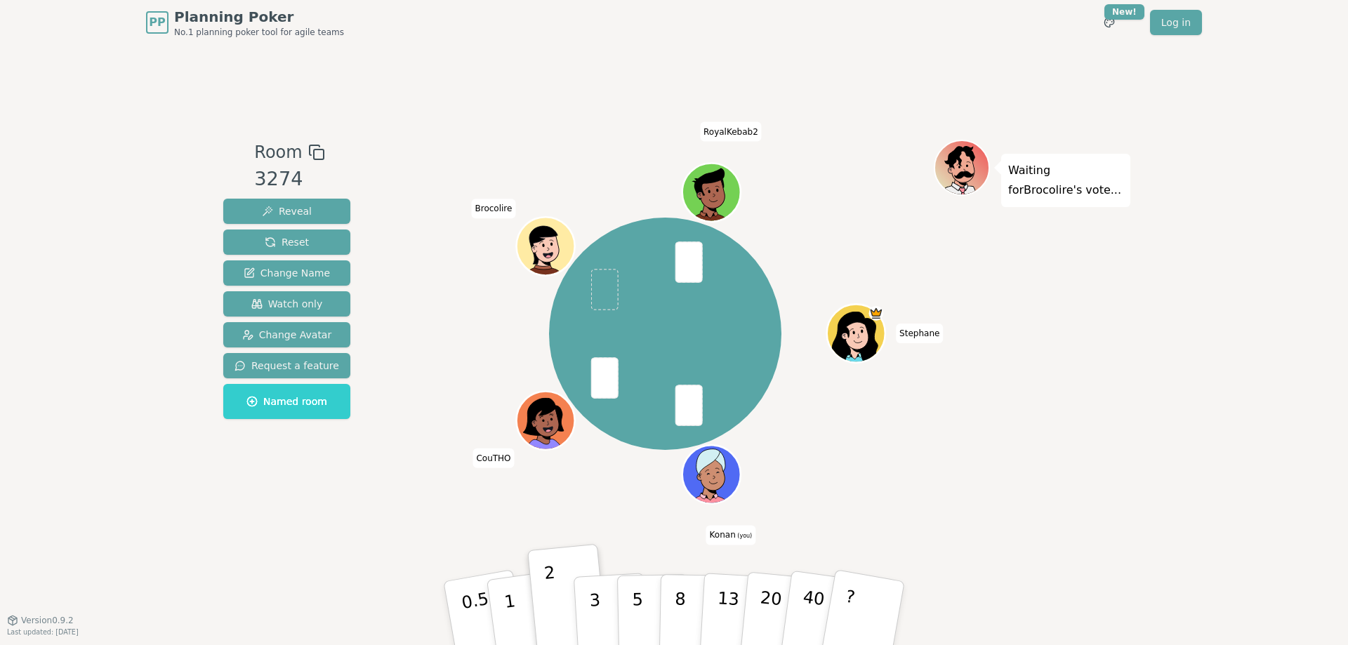
drag, startPoint x: 518, startPoint y: 490, endPoint x: 510, endPoint y: 467, distance: 24.0
click at [518, 488] on div "Stephane Konan (you) CouTHO Brocolire RoyalKebab2" at bounding box center [665, 334] width 537 height 338
drag, startPoint x: 510, startPoint y: 458, endPoint x: 482, endPoint y: 470, distance: 30.2
click at [476, 465] on span "CouTHO" at bounding box center [492, 459] width 41 height 20
click at [489, 489] on div "Stephane Konan (you) CouTHO Brocolire RoyalKebab2" at bounding box center [665, 334] width 537 height 338
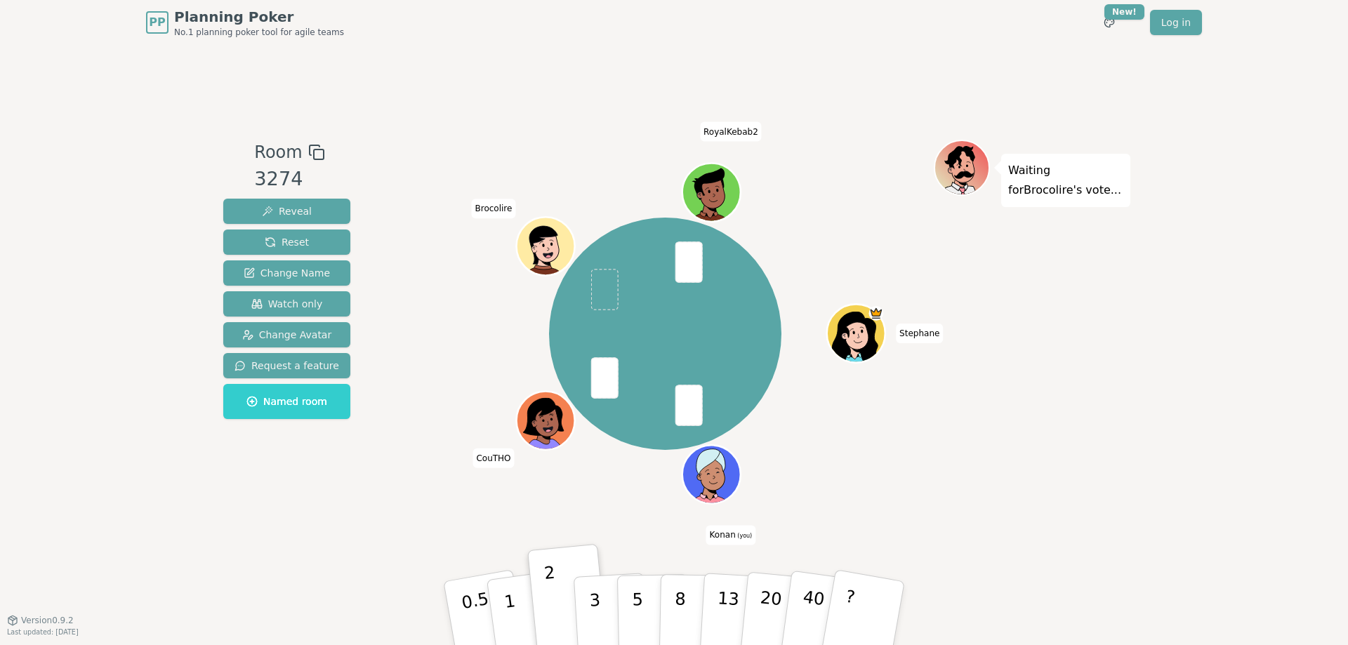
click at [370, 529] on div "Room 3274 Reveal Reset Change Name Watch only Change Avatar Request a feature N…" at bounding box center [674, 332] width 912 height 575
click at [363, 525] on div "Room 3274 Reveal Reset Change Name Watch only Change Avatar Request a feature N…" at bounding box center [674, 333] width 912 height 386
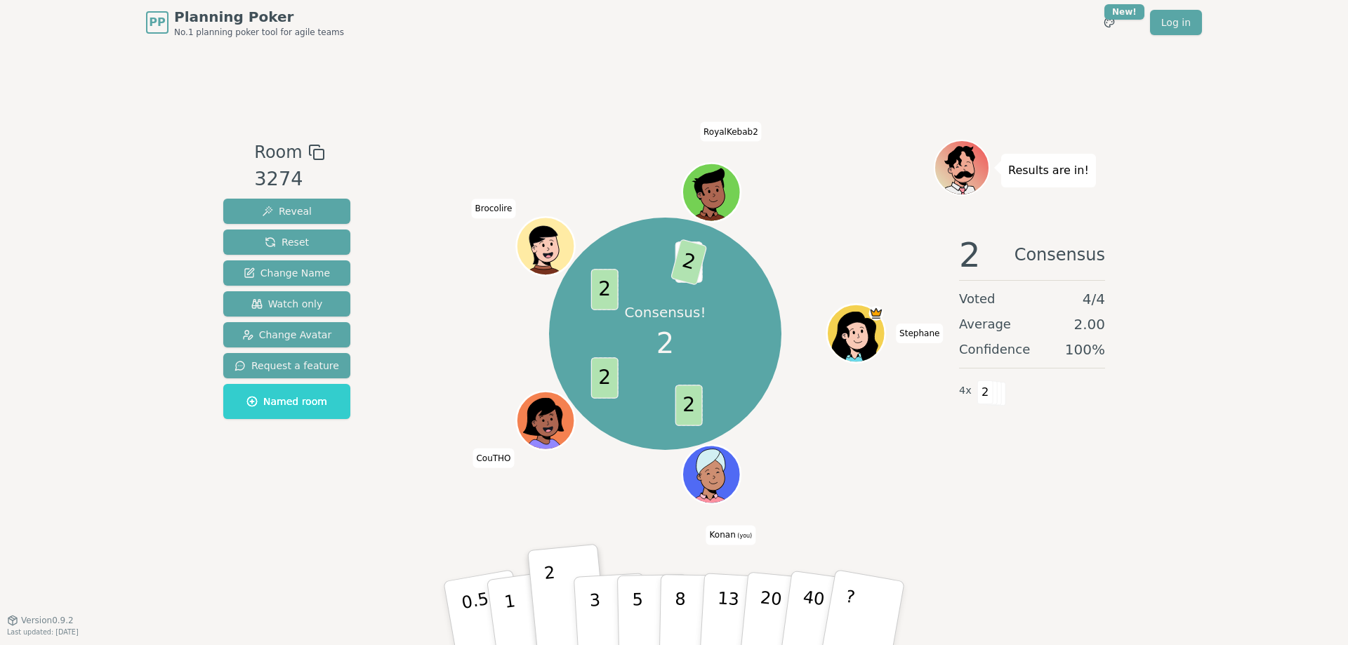
click at [420, 441] on div "Consensus! 2 2 2 2 1 2 Stephane Konan (you) CouTHO Brocolire RoyalKebab2" at bounding box center [665, 334] width 537 height 338
click at [131, 453] on div "PP Planning Poker No.1 planning poker tool for agile teams Toggle theme New! Lo…" at bounding box center [674, 322] width 1348 height 645
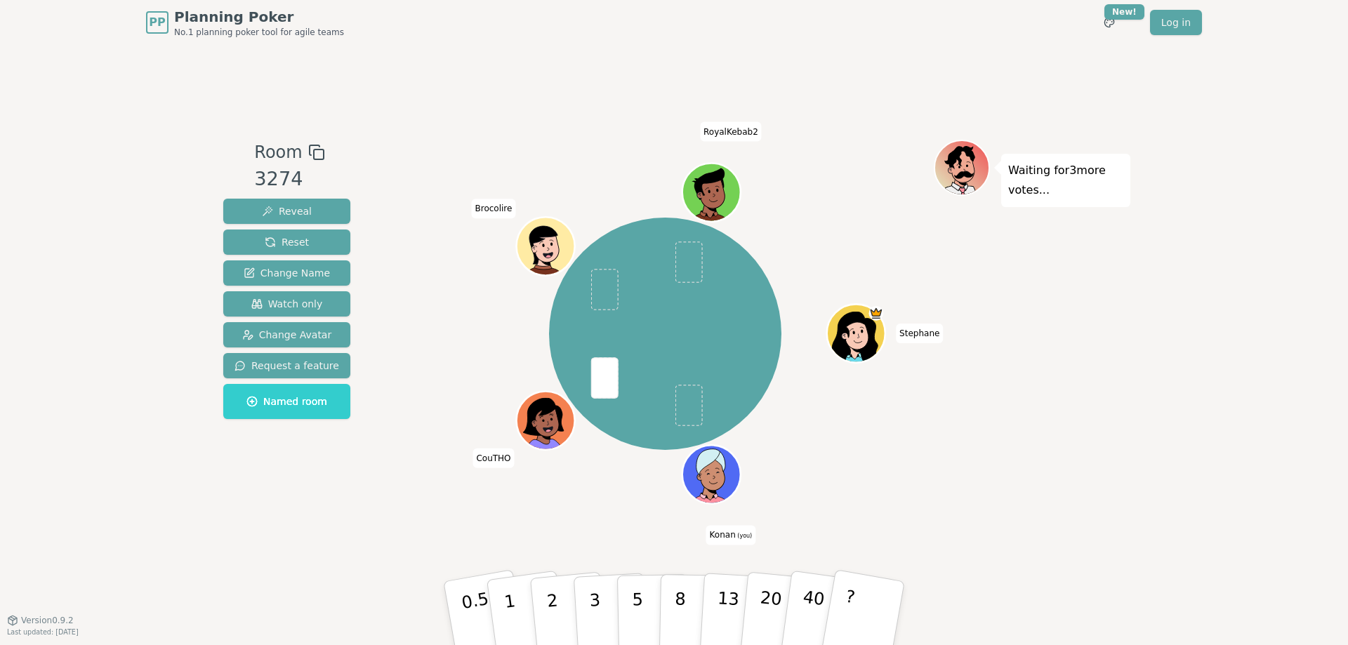
click at [410, 125] on div "Room 3274 Reveal Reset Change Name Watch only Change Avatar Request a feature N…" at bounding box center [674, 332] width 912 height 575
click at [550, 620] on p "2" at bounding box center [554, 615] width 18 height 77
click at [281, 566] on div "Room 3274 Reveal Reset Change Name Watch only Change Avatar Request a feature N…" at bounding box center [674, 332] width 912 height 575
click at [598, 609] on p "3" at bounding box center [595, 614] width 15 height 77
click at [727, 613] on p "13" at bounding box center [728, 612] width 26 height 77
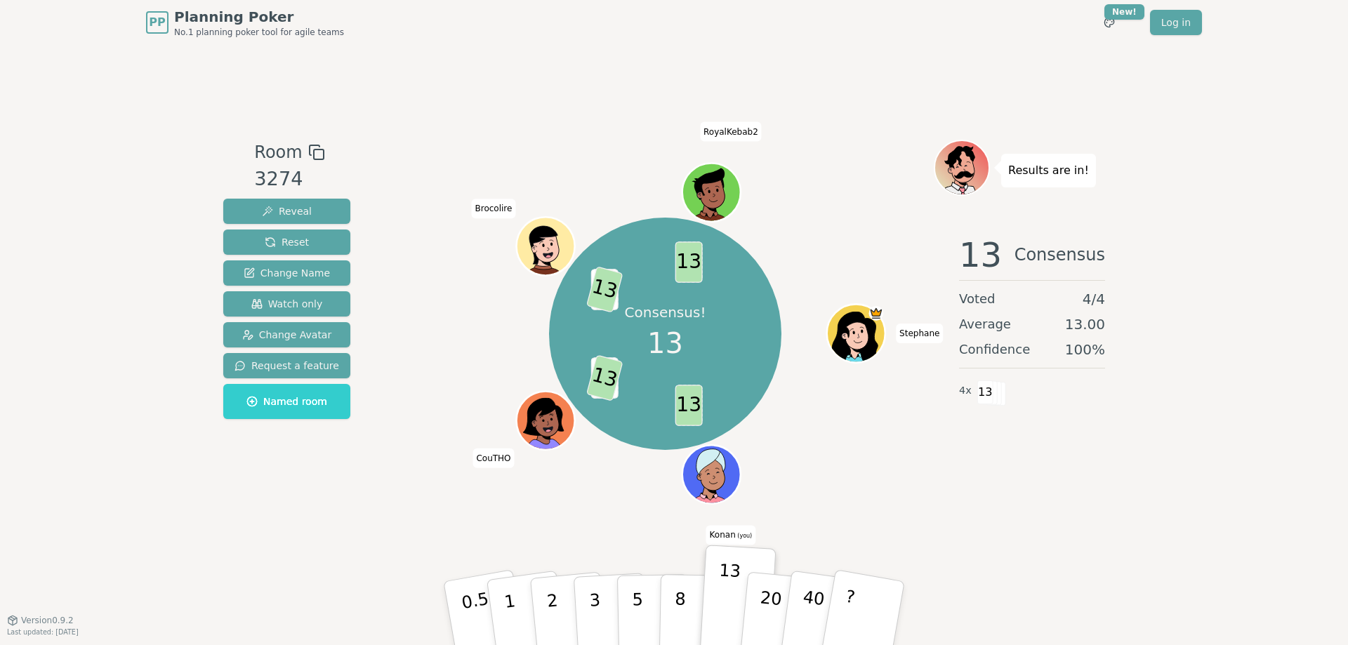
click at [394, 542] on div "Room 3274 Reveal Reset Change Name Watch only Change Avatar Request a feature N…" at bounding box center [674, 332] width 912 height 575
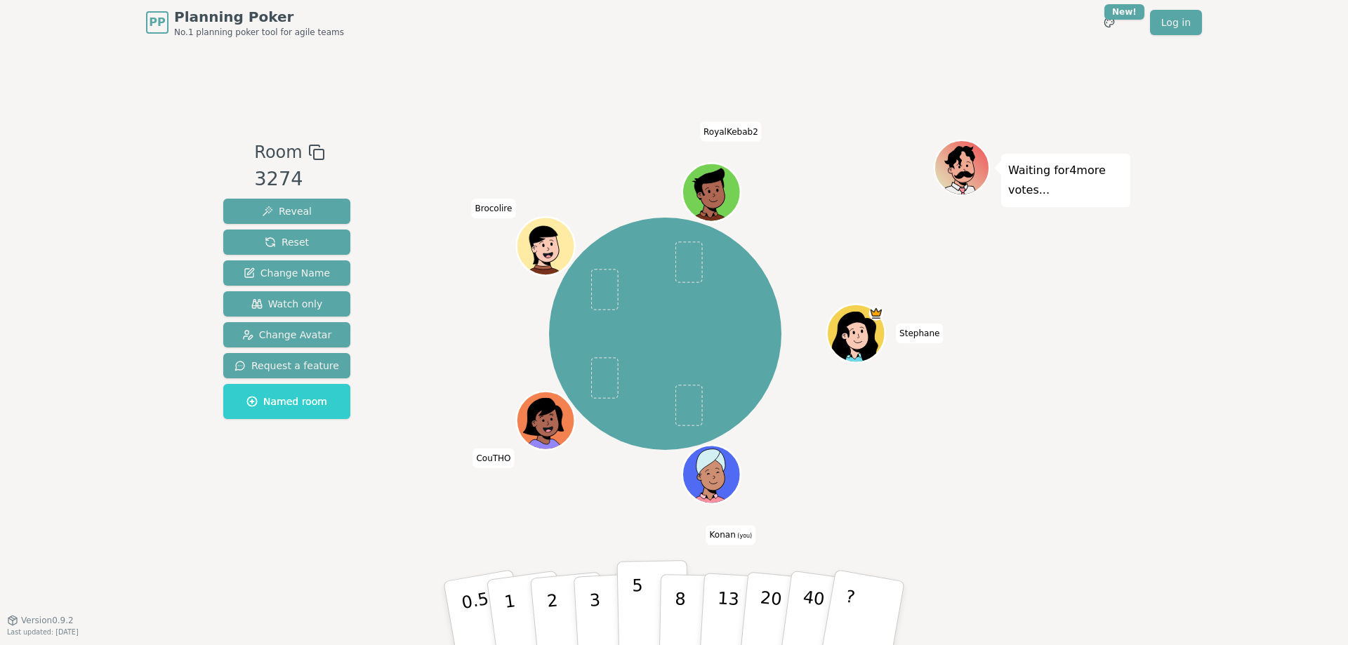
click at [643, 621] on button "5" at bounding box center [653, 613] width 72 height 107
click at [437, 522] on div "Stephane Konan (you) CouTHO Brocolire RoyalKebab2" at bounding box center [665, 333] width 537 height 386
click at [603, 604] on button "3" at bounding box center [611, 613] width 77 height 109
click at [639, 613] on p "5" at bounding box center [638, 614] width 12 height 76
click at [728, 604] on p "13" at bounding box center [728, 612] width 26 height 77
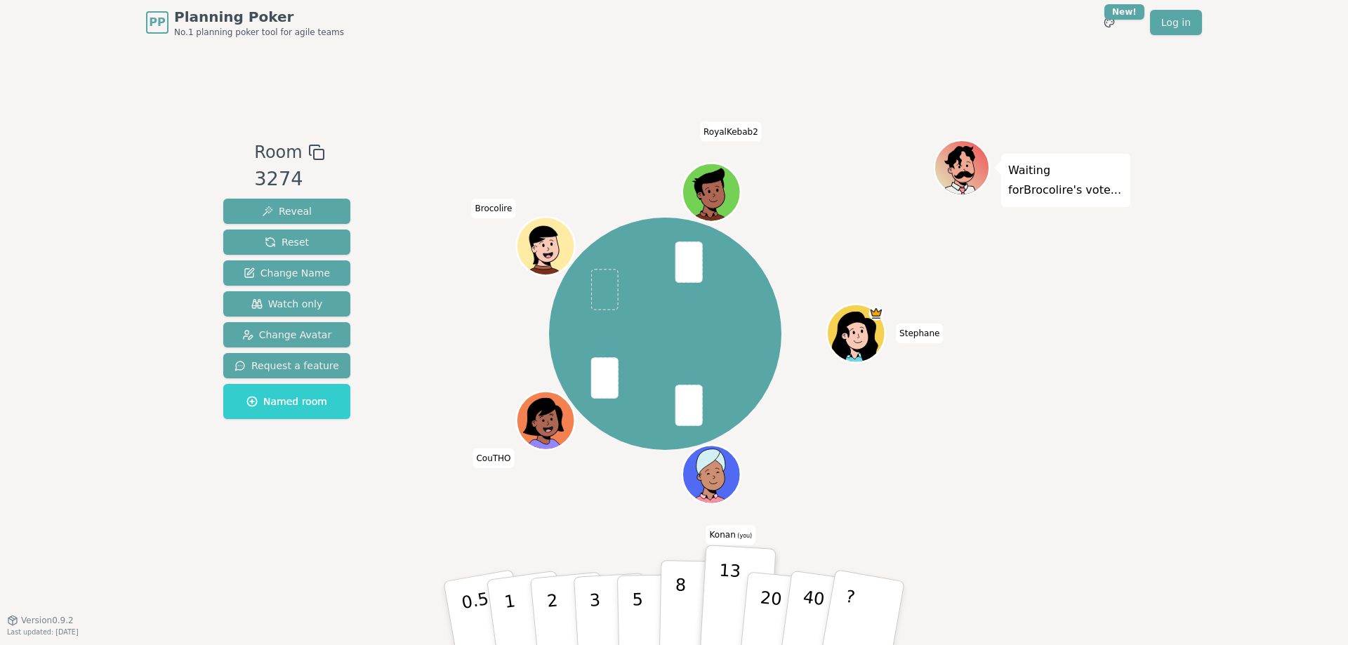
click at [683, 618] on button "8" at bounding box center [695, 613] width 72 height 107
click at [724, 620] on p "13" at bounding box center [728, 612] width 26 height 77
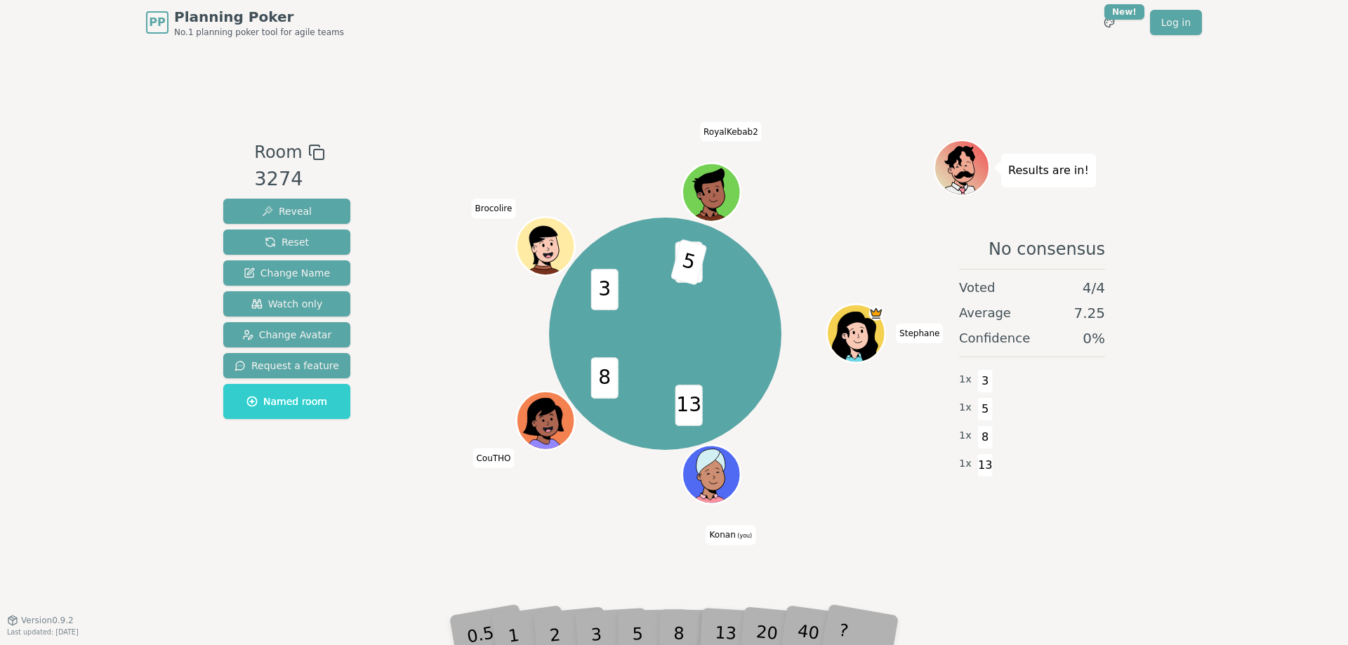
click at [682, 635] on div "8" at bounding box center [694, 613] width 43 height 50
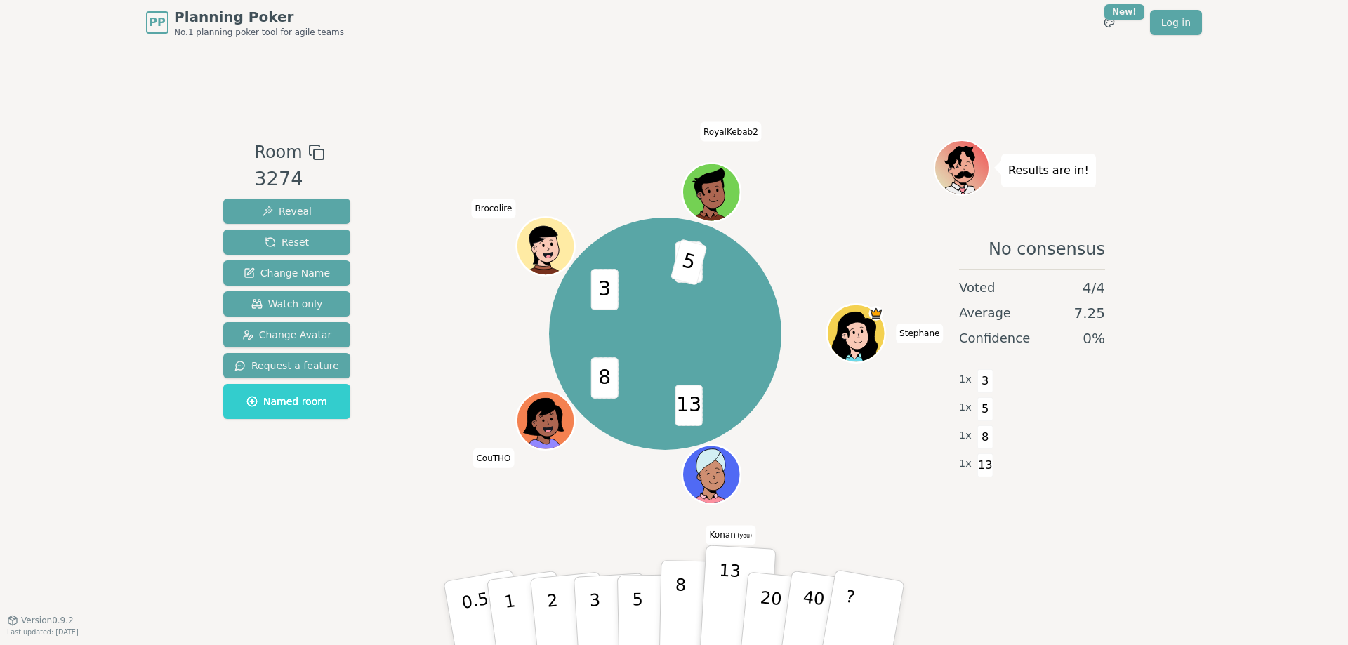
click at [679, 627] on p "8" at bounding box center [680, 613] width 12 height 76
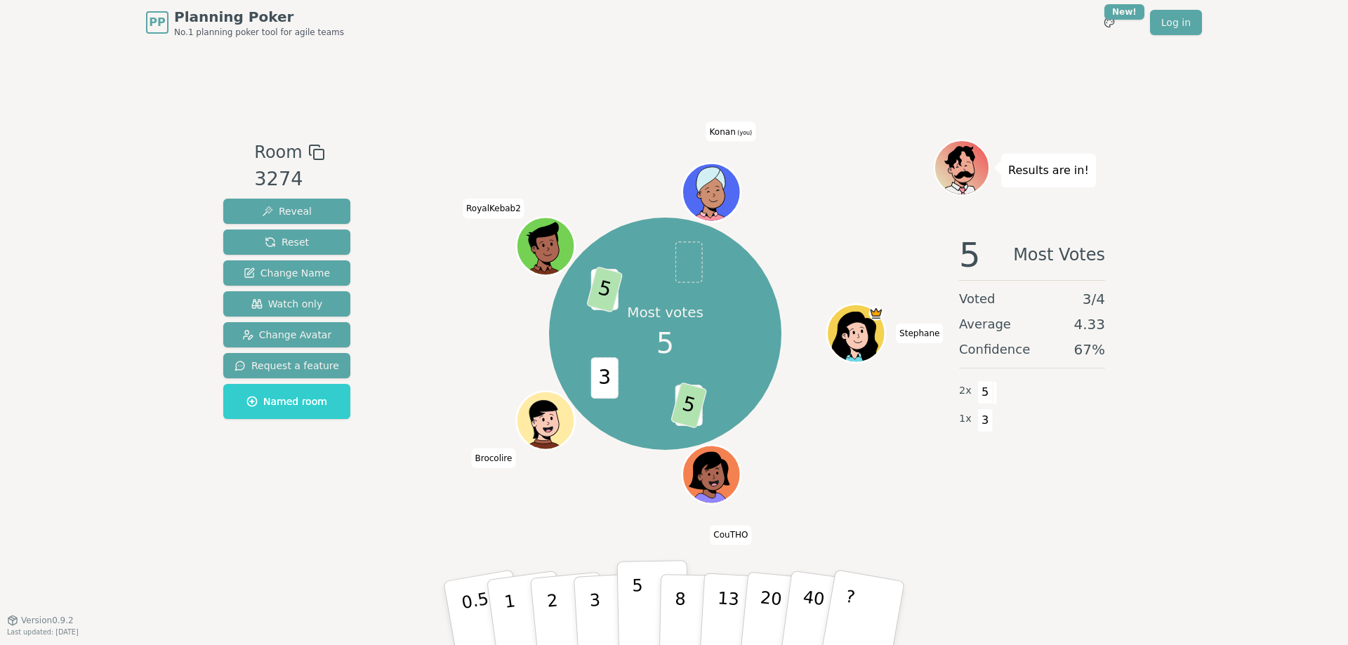
click at [639, 605] on p "5" at bounding box center [638, 614] width 12 height 76
click at [456, 106] on div "Room 3274 Reveal Reset Change Name Watch only Change Avatar Request a feature N…" at bounding box center [674, 332] width 912 height 575
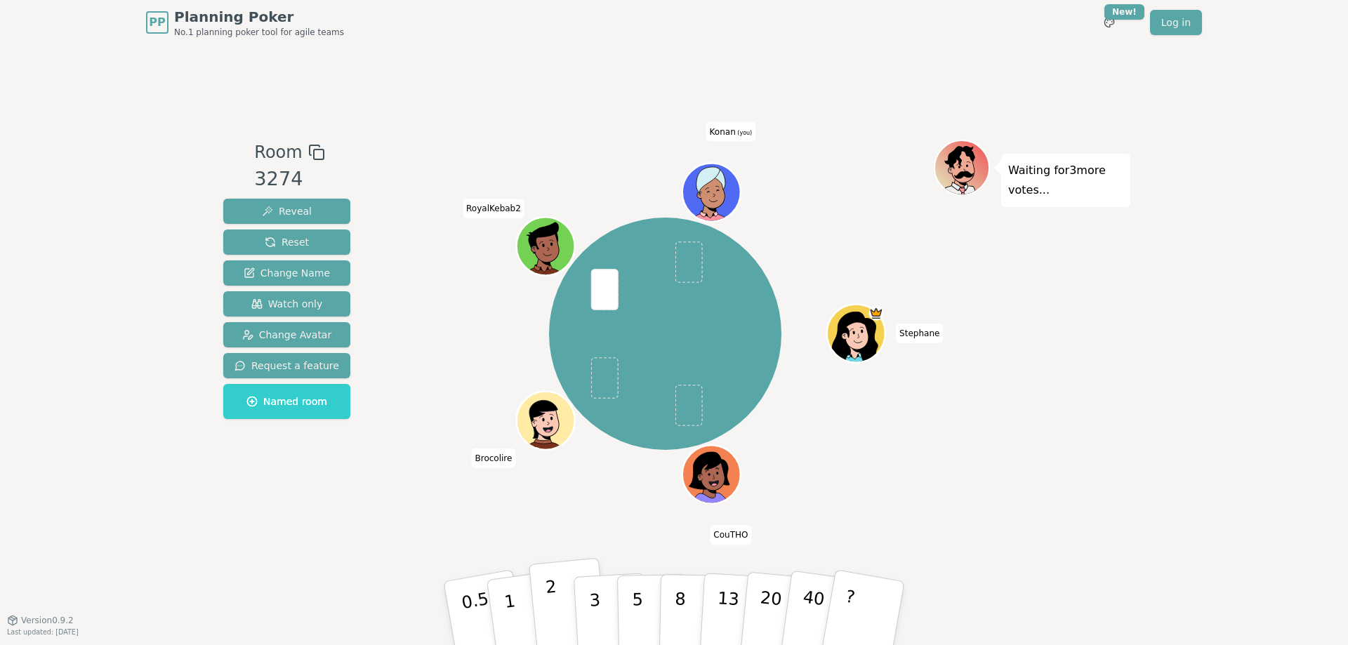
click at [554, 625] on p "2" at bounding box center [554, 615] width 18 height 77
drag, startPoint x: 227, startPoint y: 150, endPoint x: 343, endPoint y: 151, distance: 115.1
click at [336, 151] on div "Room 3274 Reveal Reset Change Name Watch only Change Avatar Request a feature N…" at bounding box center [287, 283] width 138 height 286
click at [344, 151] on div "Room 3274 Reveal Reset Change Name Watch only Change Avatar Request a feature N…" at bounding box center [674, 333] width 912 height 386
click at [261, 150] on span "Room" at bounding box center [278, 152] width 48 height 25
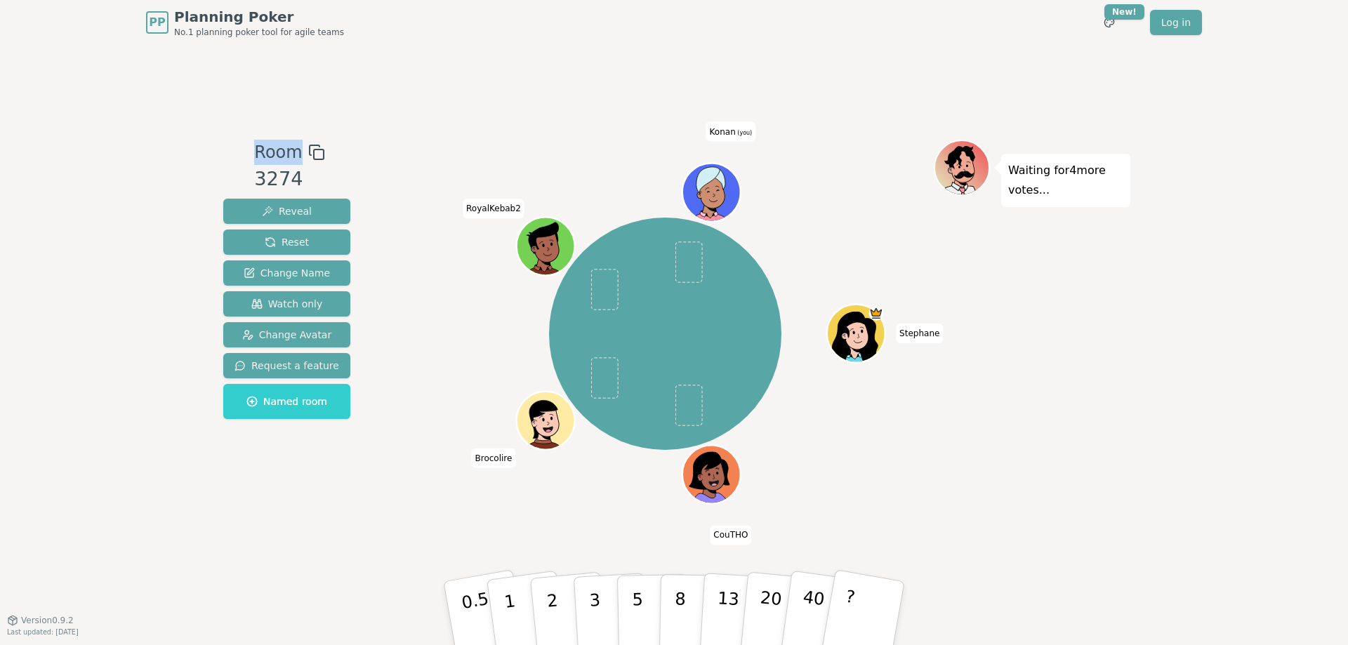
click at [261, 150] on span "Room" at bounding box center [278, 152] width 48 height 25
click at [380, 126] on div "Room 3274 Reveal Reset Change Name Watch only Change Avatar Request a feature N…" at bounding box center [674, 332] width 912 height 575
click at [267, 152] on span "Room" at bounding box center [278, 152] width 48 height 25
click at [380, 142] on div "Room 3274 Reveal Reset Change Name Watch only Change Avatar Request a feature N…" at bounding box center [674, 333] width 912 height 386
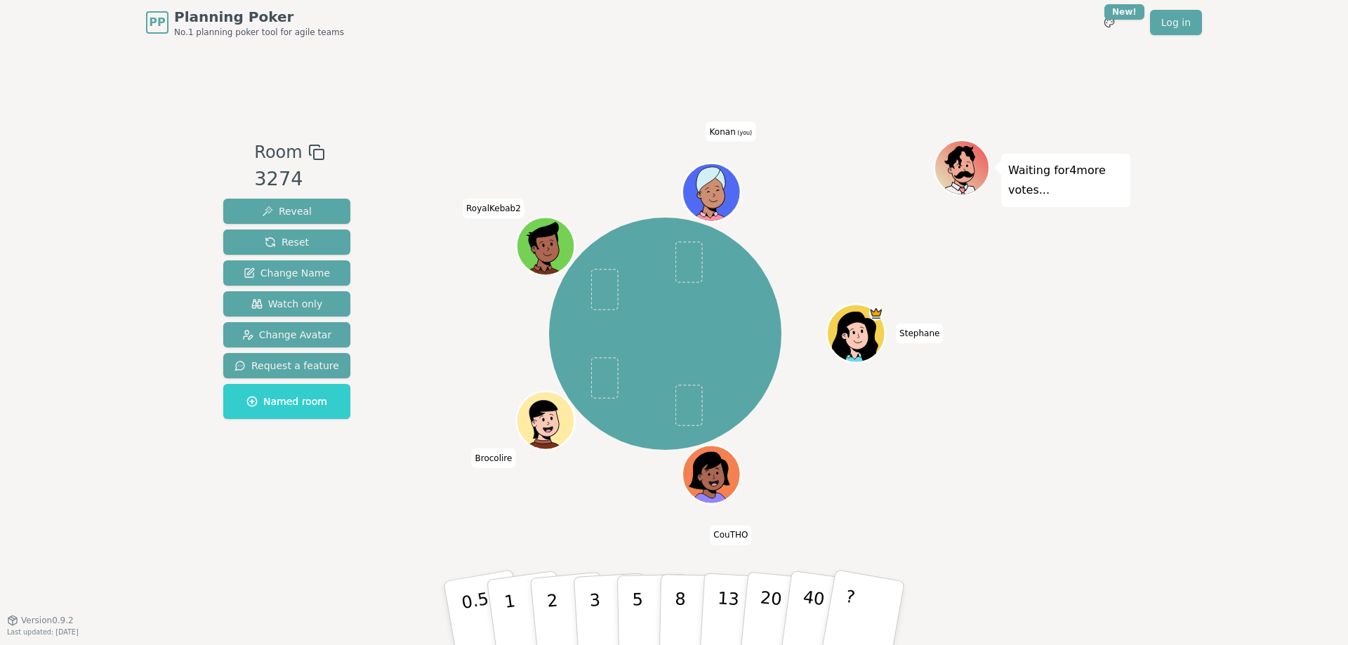
click at [262, 155] on span "Room" at bounding box center [278, 152] width 48 height 25
click at [370, 142] on div "Room 3274 Reveal Reset Change Name Watch only Change Avatar Request a feature N…" at bounding box center [674, 333] width 912 height 386
click at [263, 150] on span "Room" at bounding box center [278, 152] width 48 height 25
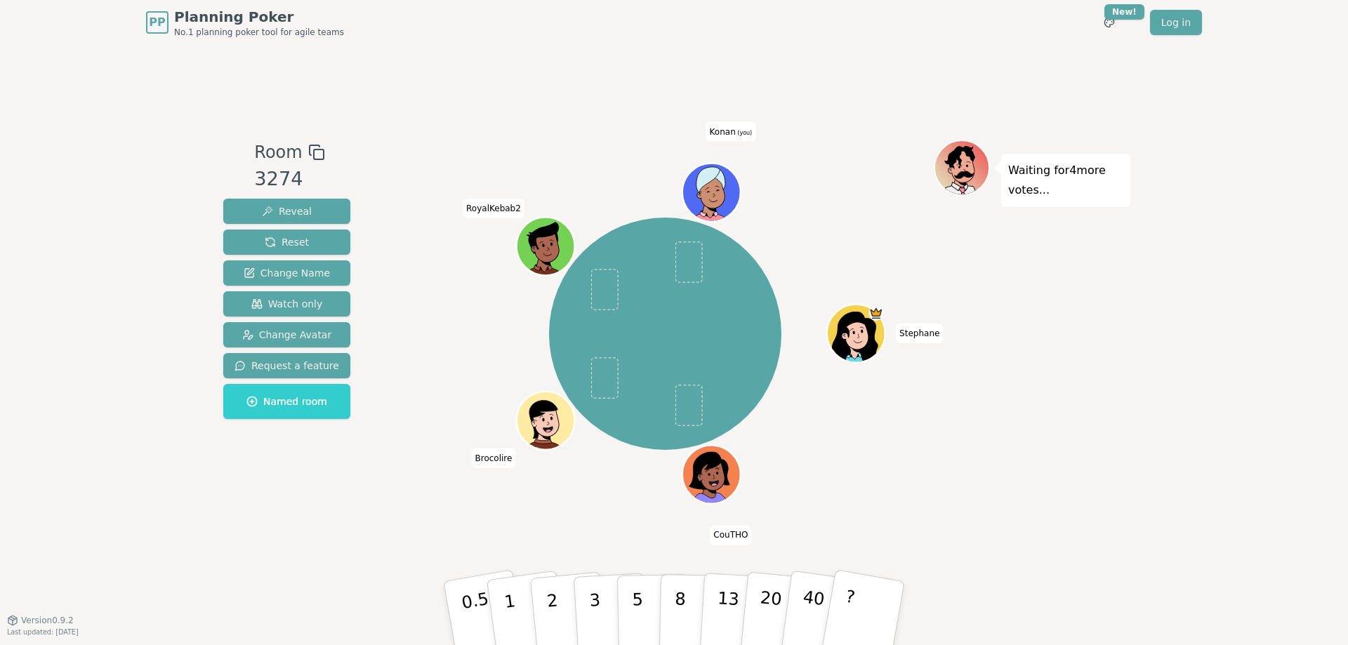
click at [161, 155] on div "PP Planning Poker No.1 planning poker tool for agile teams Toggle theme New! Lo…" at bounding box center [674, 322] width 1348 height 645
click at [272, 152] on span "Room" at bounding box center [278, 152] width 48 height 25
click at [434, 140] on div at bounding box center [665, 152] width 537 height 25
click at [632, 610] on p "5" at bounding box center [638, 614] width 12 height 76
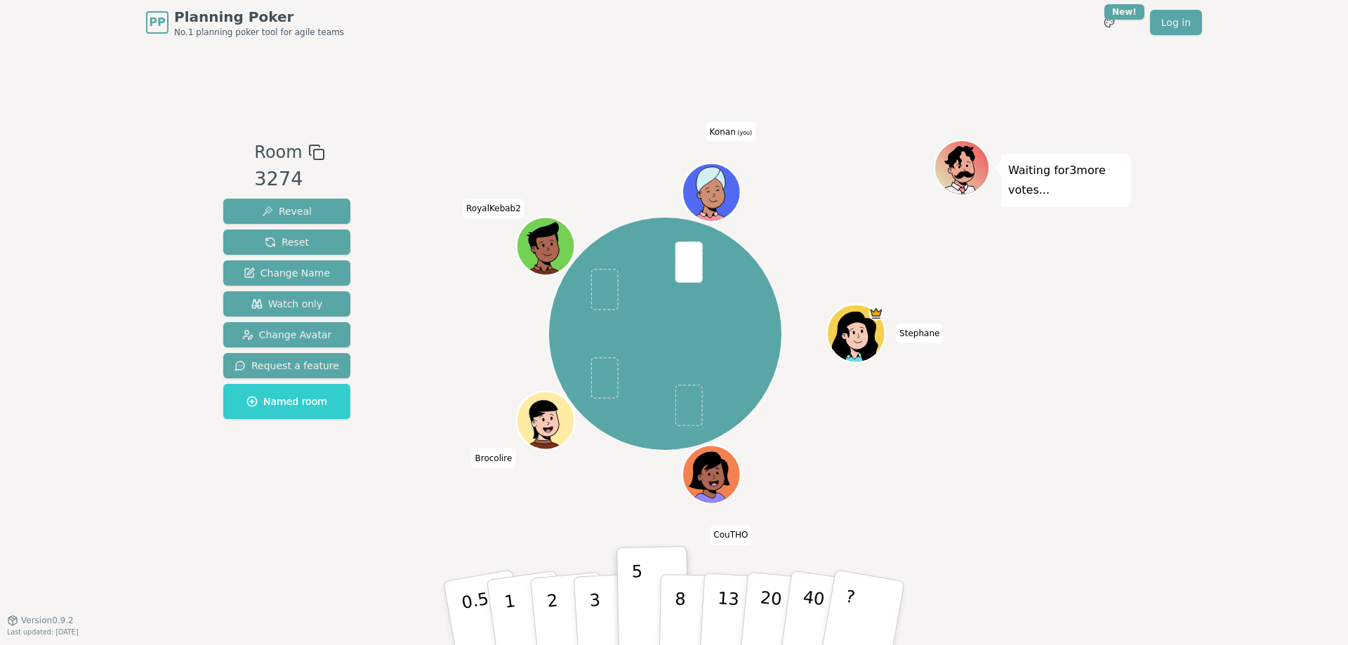
click at [441, 536] on div "Room 3274 Reveal Reset Change Name Watch only Change Avatar Request a feature N…" at bounding box center [674, 332] width 912 height 575
click at [599, 618] on button "3" at bounding box center [611, 613] width 77 height 109
drag, startPoint x: 371, startPoint y: 504, endPoint x: 100, endPoint y: 95, distance: 490.2
click at [101, 103] on div "PP Planning Poker No.1 planning poker tool for agile teams Toggle theme New! Lo…" at bounding box center [674, 322] width 1348 height 645
drag, startPoint x: 100, startPoint y: 73, endPoint x: 175, endPoint y: 139, distance: 100.0
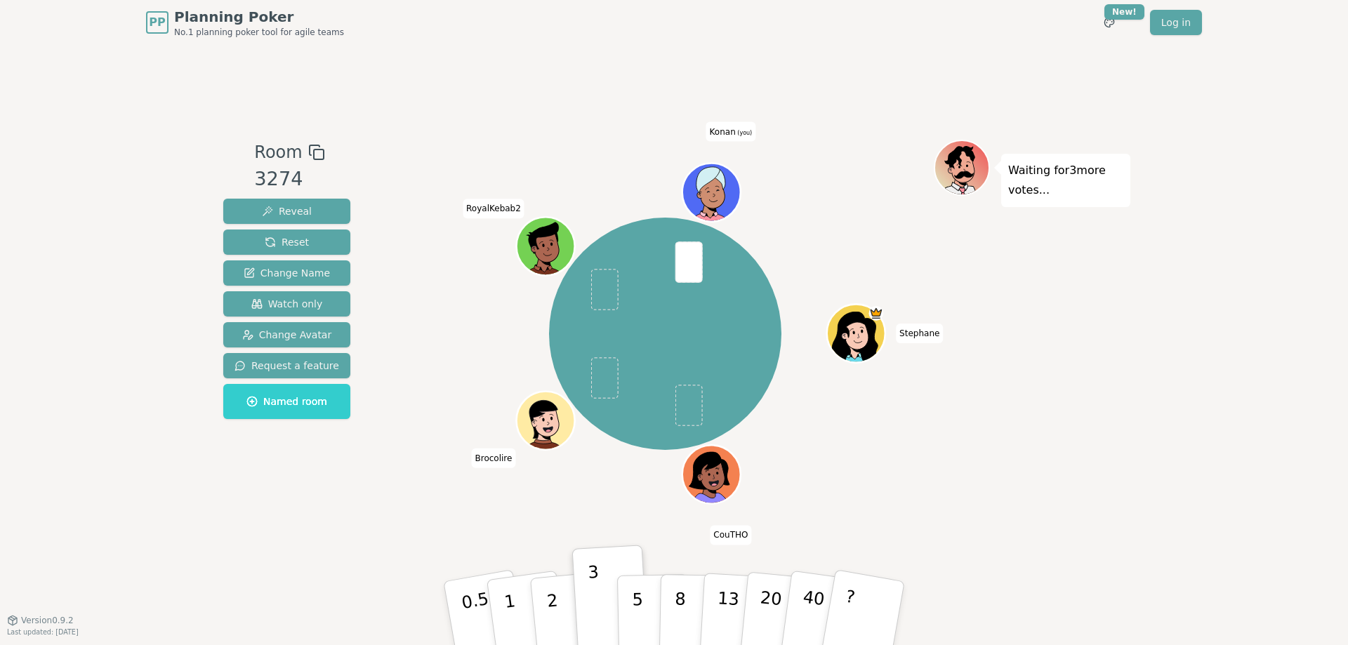
click at [175, 139] on div "PP Planning Poker No.1 planning poker tool for agile teams Toggle theme New! Lo…" at bounding box center [674, 322] width 1348 height 645
drag, startPoint x: 186, startPoint y: 152, endPoint x: 395, endPoint y: 152, distance: 209.2
click at [395, 152] on div "PP Planning Poker No.1 planning poker tool for agile teams Toggle theme New! Lo…" at bounding box center [674, 322] width 1348 height 645
click at [272, 152] on span "Room" at bounding box center [278, 152] width 48 height 25
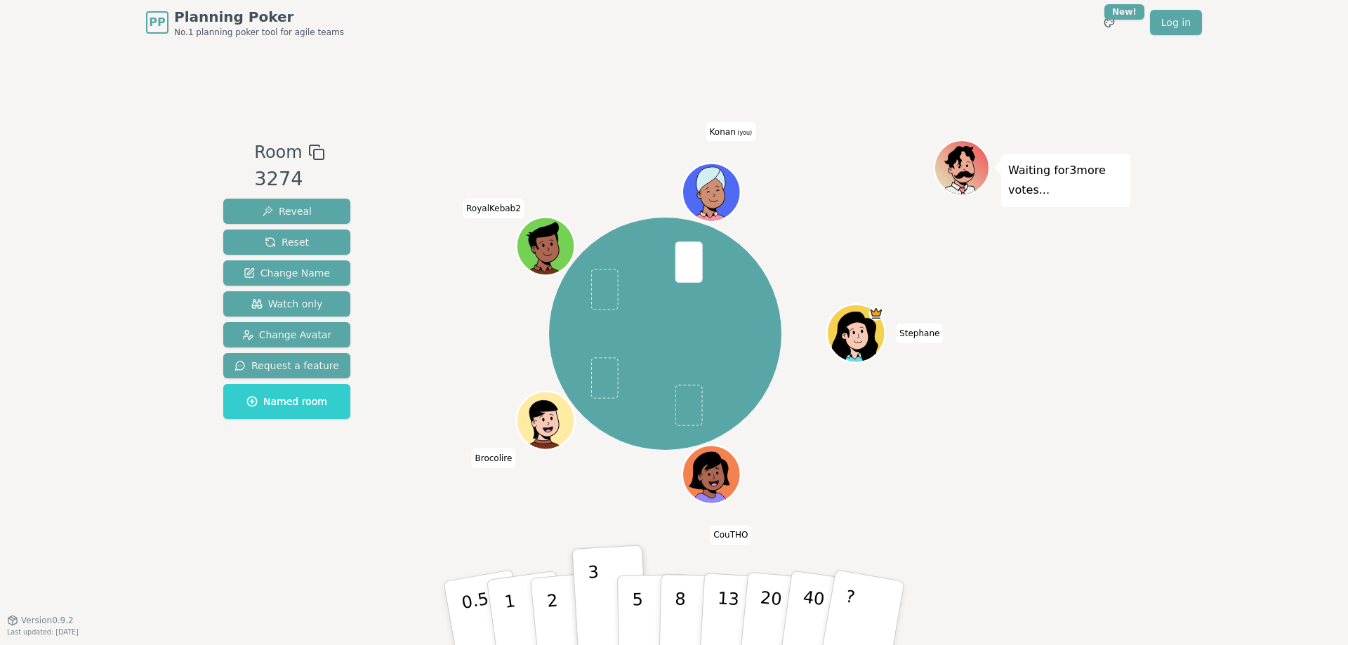
click at [176, 154] on div "PP Planning Poker No.1 planning poker tool for agile teams Toggle theme New! Lo…" at bounding box center [674, 322] width 1348 height 645
click at [646, 610] on button "5" at bounding box center [653, 613] width 72 height 107
click at [387, 516] on div "Room 3274 Reveal Reset Change Name Watch only Change Avatar Request a feature N…" at bounding box center [674, 333] width 912 height 386
click at [591, 604] on p "3" at bounding box center [595, 614] width 15 height 77
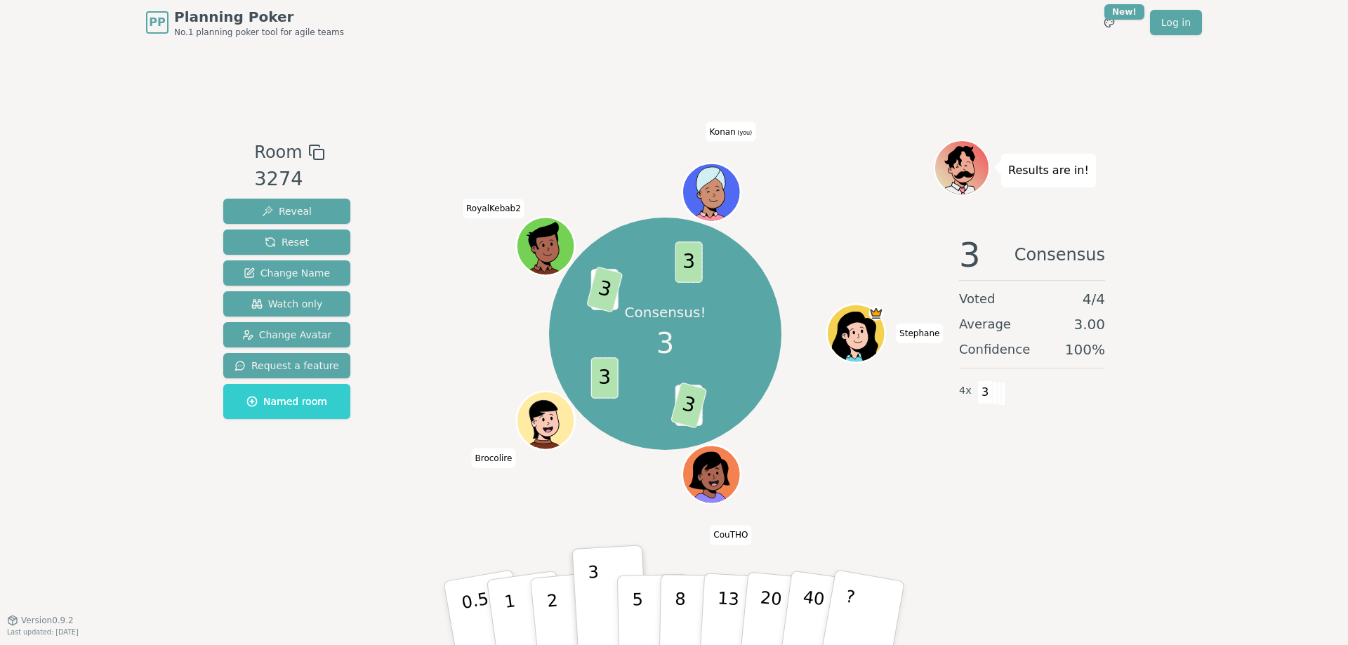
click at [437, 476] on div "Consensus! 3 5 3 3 5 3 3 Stephane CouTHO Brocolire RoyalKebab2 Konan (you)" at bounding box center [665, 334] width 537 height 338
click at [646, 618] on button "5" at bounding box center [653, 613] width 72 height 107
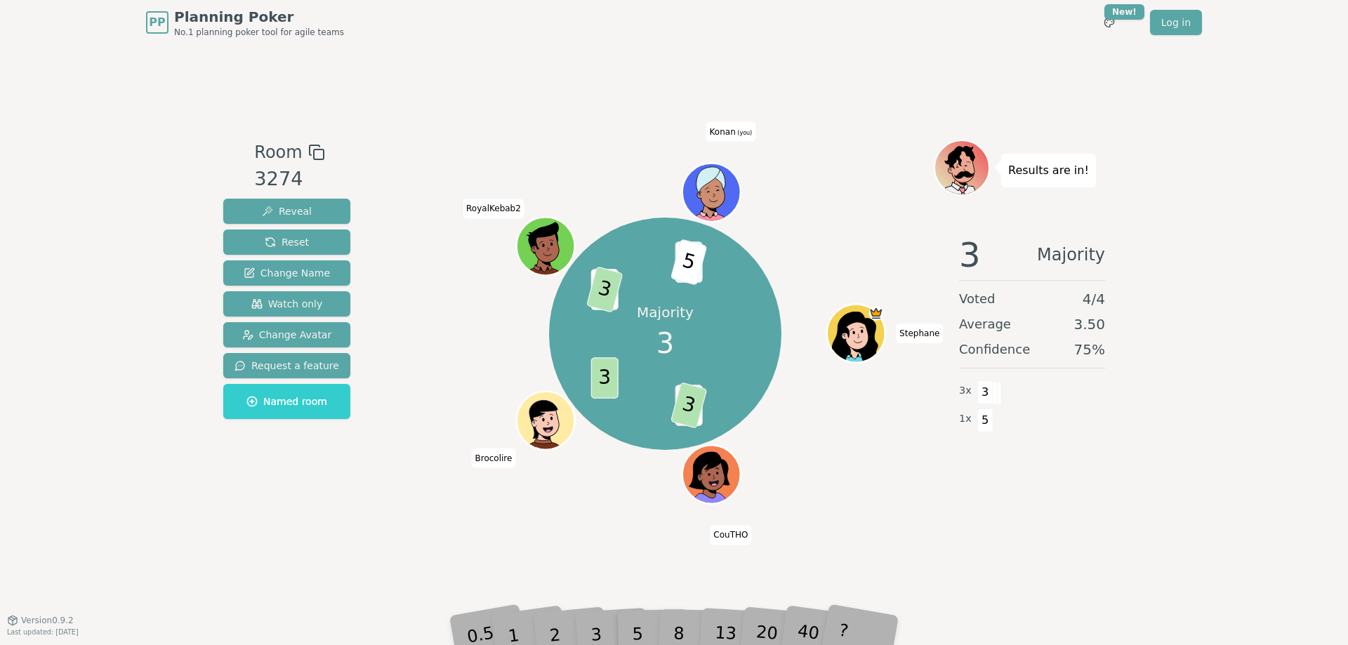
click at [646, 620] on div "5" at bounding box center [652, 613] width 43 height 50
click at [602, 621] on div "3" at bounding box center [610, 612] width 45 height 51
click at [599, 620] on div "3" at bounding box center [610, 612] width 45 height 51
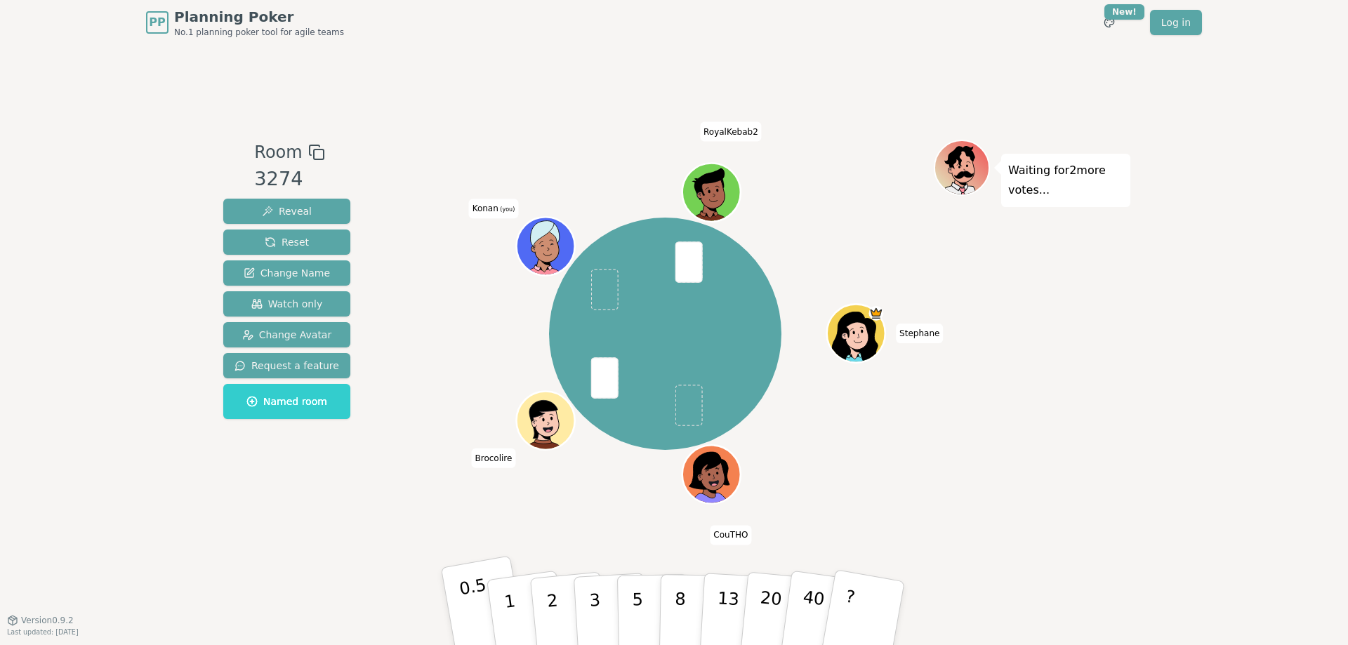
click at [477, 607] on p "0.5" at bounding box center [477, 614] width 39 height 79
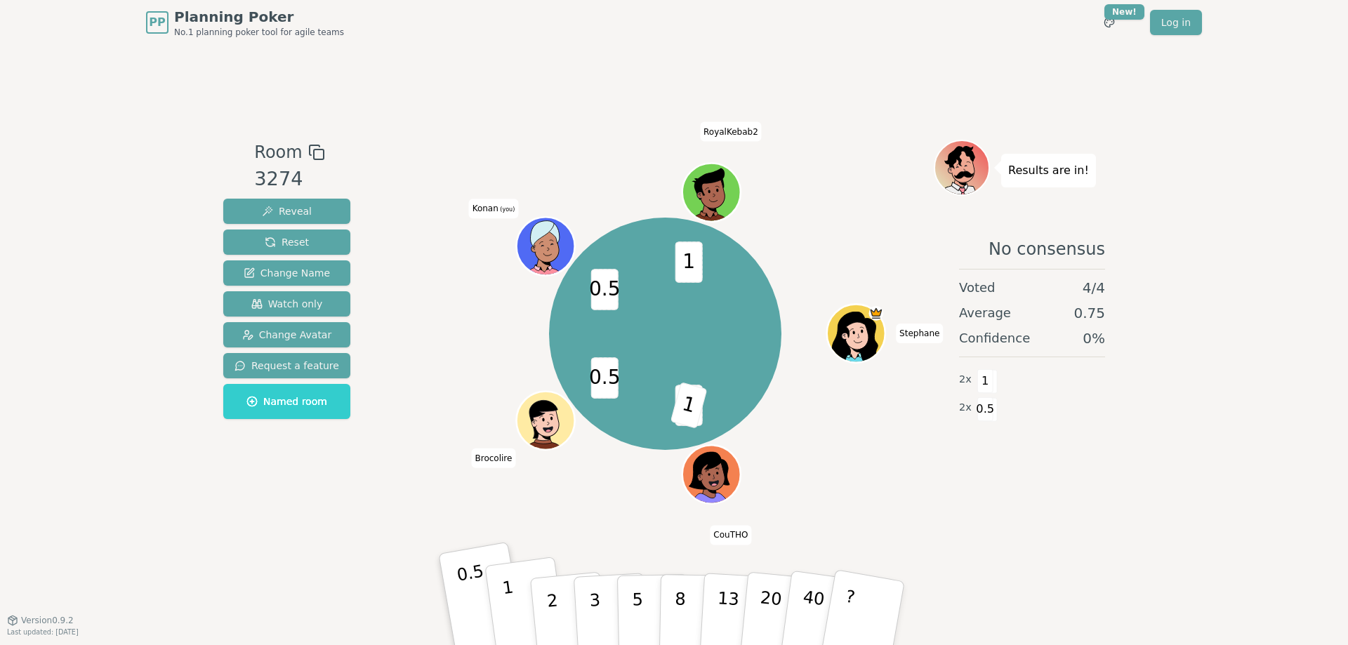
click at [513, 615] on p "1" at bounding box center [511, 615] width 21 height 77
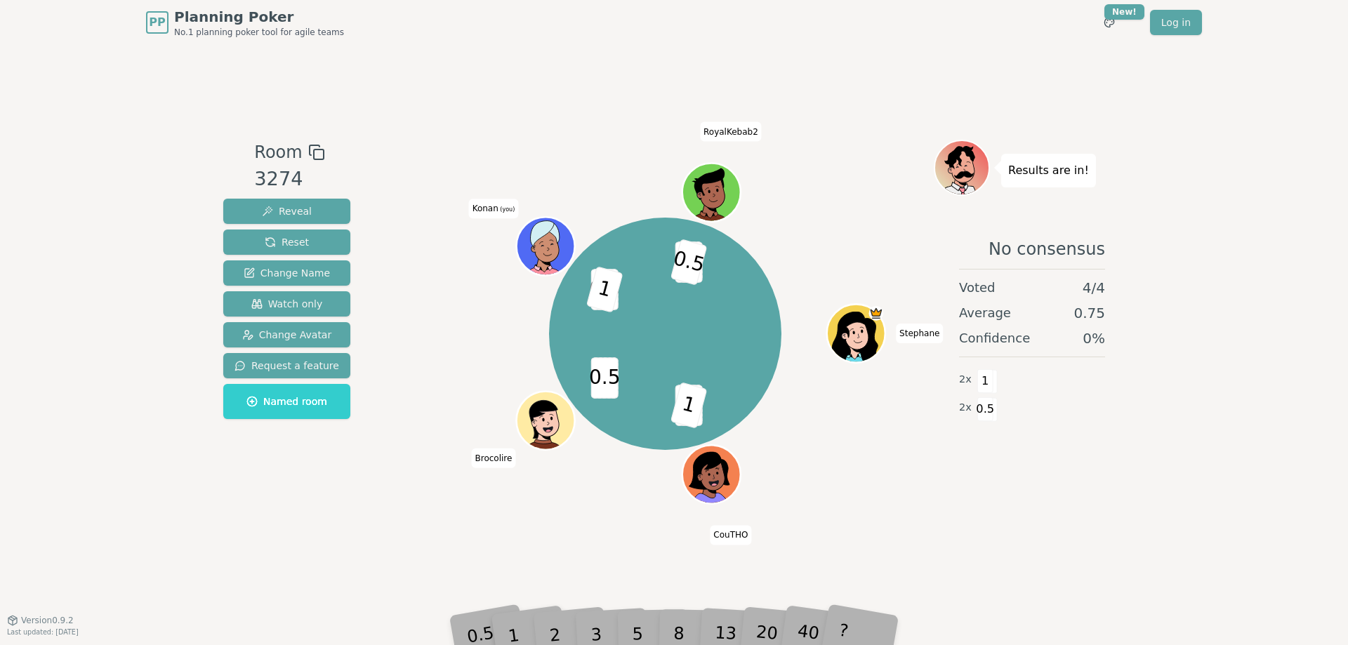
click at [408, 541] on div "Room 3274 Reveal Reset Change Name Watch only Change Avatar Request a feature N…" at bounding box center [674, 332] width 912 height 575
click at [274, 244] on span "Reset" at bounding box center [287, 242] width 44 height 14
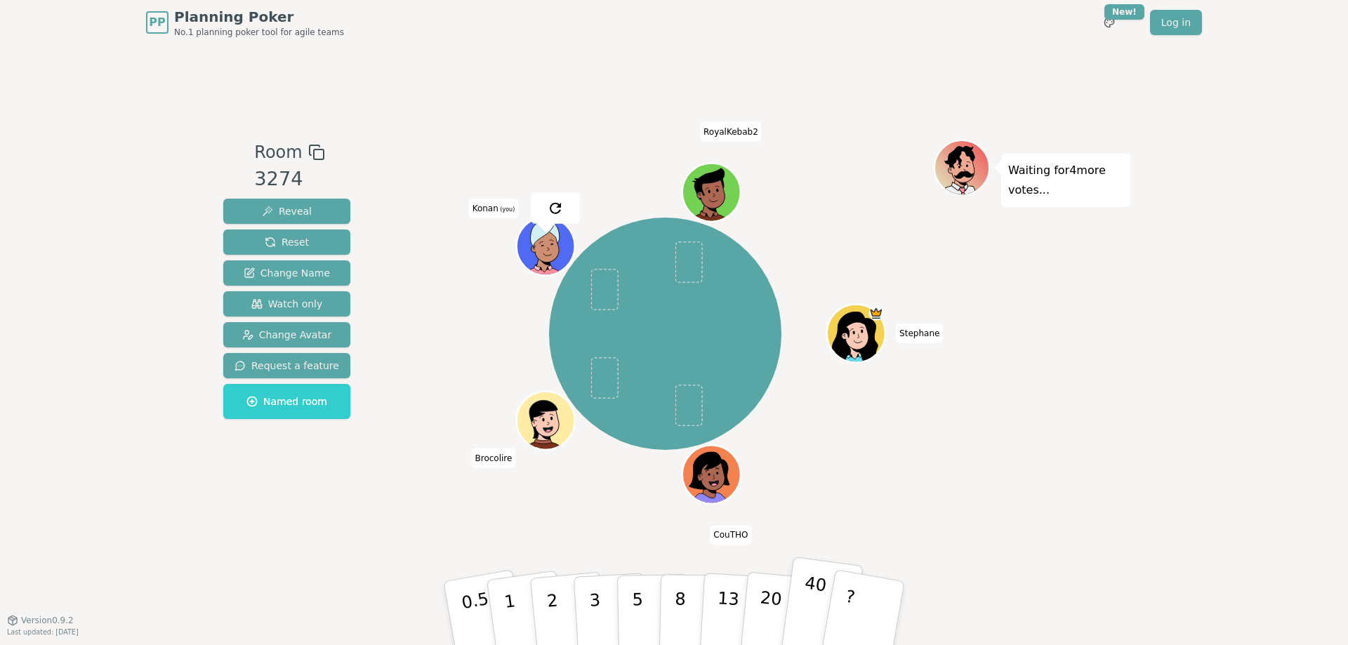
click at [810, 600] on p "40" at bounding box center [812, 612] width 32 height 78
click at [265, 204] on button "Reveal" at bounding box center [286, 211] width 127 height 25
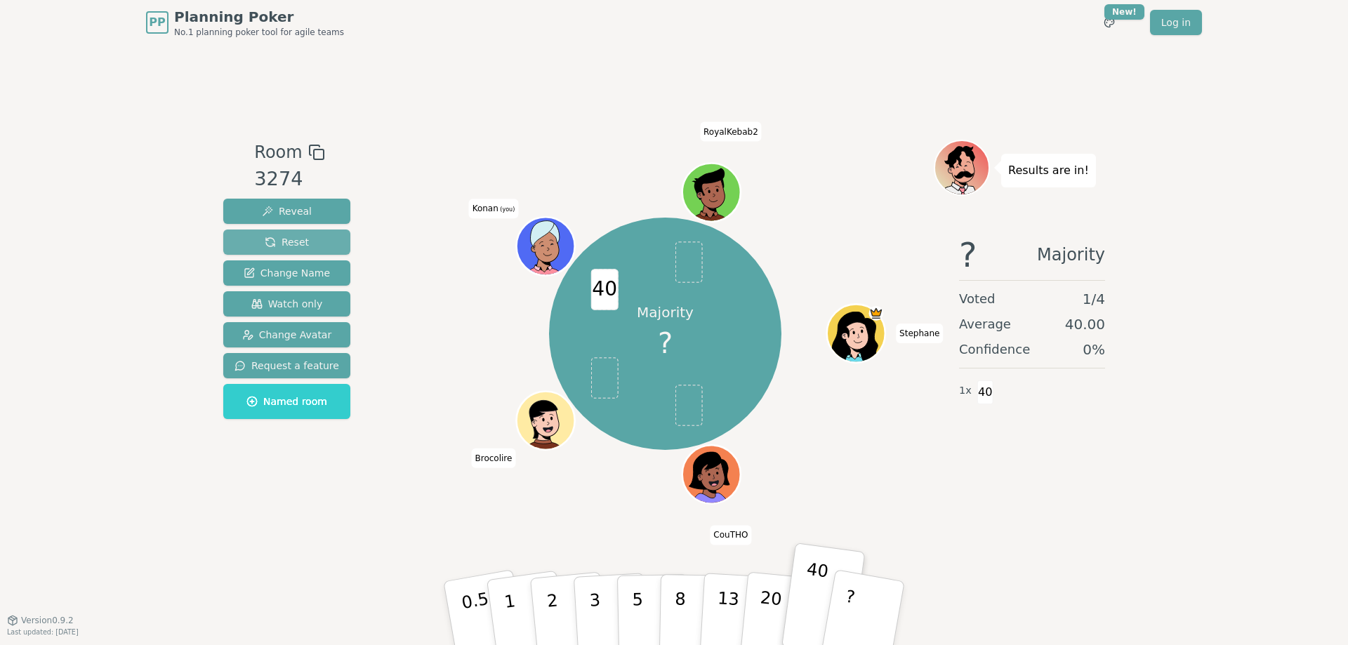
click at [277, 243] on span "Reset" at bounding box center [287, 242] width 44 height 14
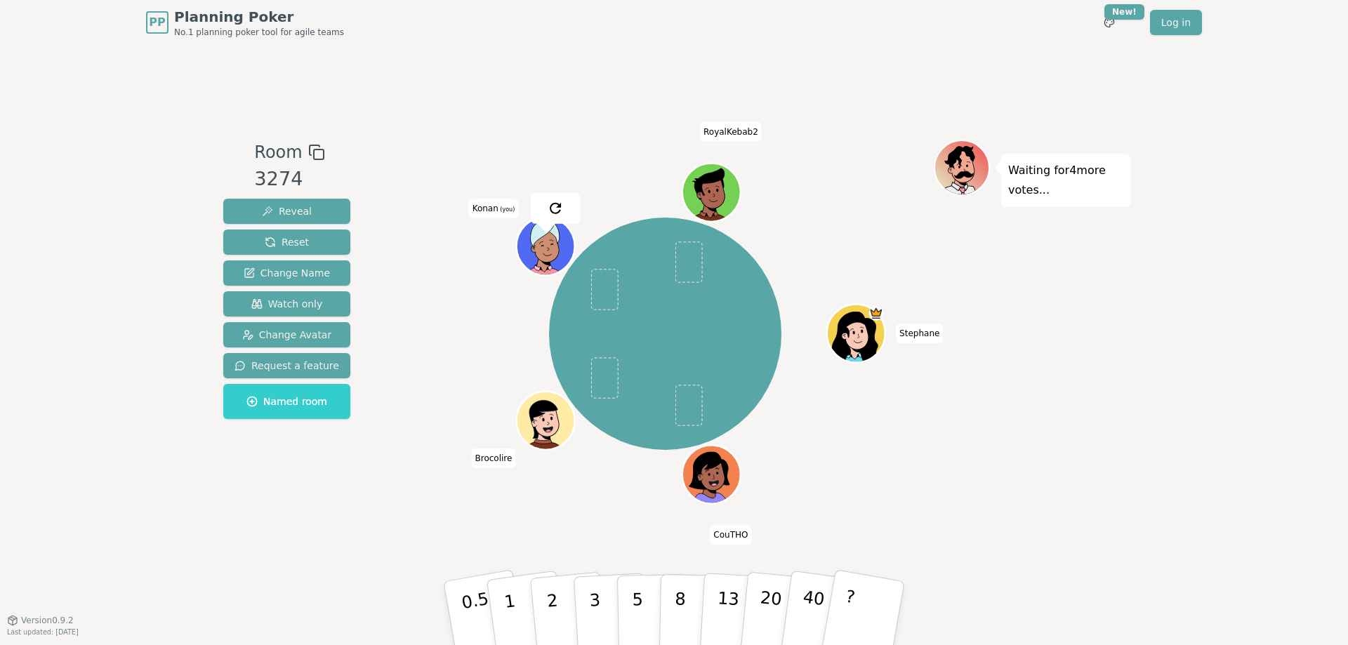
click at [404, 140] on div at bounding box center [665, 152] width 537 height 25
drag, startPoint x: 250, startPoint y: 150, endPoint x: 284, endPoint y: 161, distance: 36.0
click at [286, 158] on div "Room 3274 Reveal Reset Change Name Watch only Change Avatar Request a feature N…" at bounding box center [287, 283] width 138 height 286
click at [404, 152] on div at bounding box center [665, 152] width 537 height 25
click at [265, 149] on span "Room" at bounding box center [278, 152] width 48 height 25
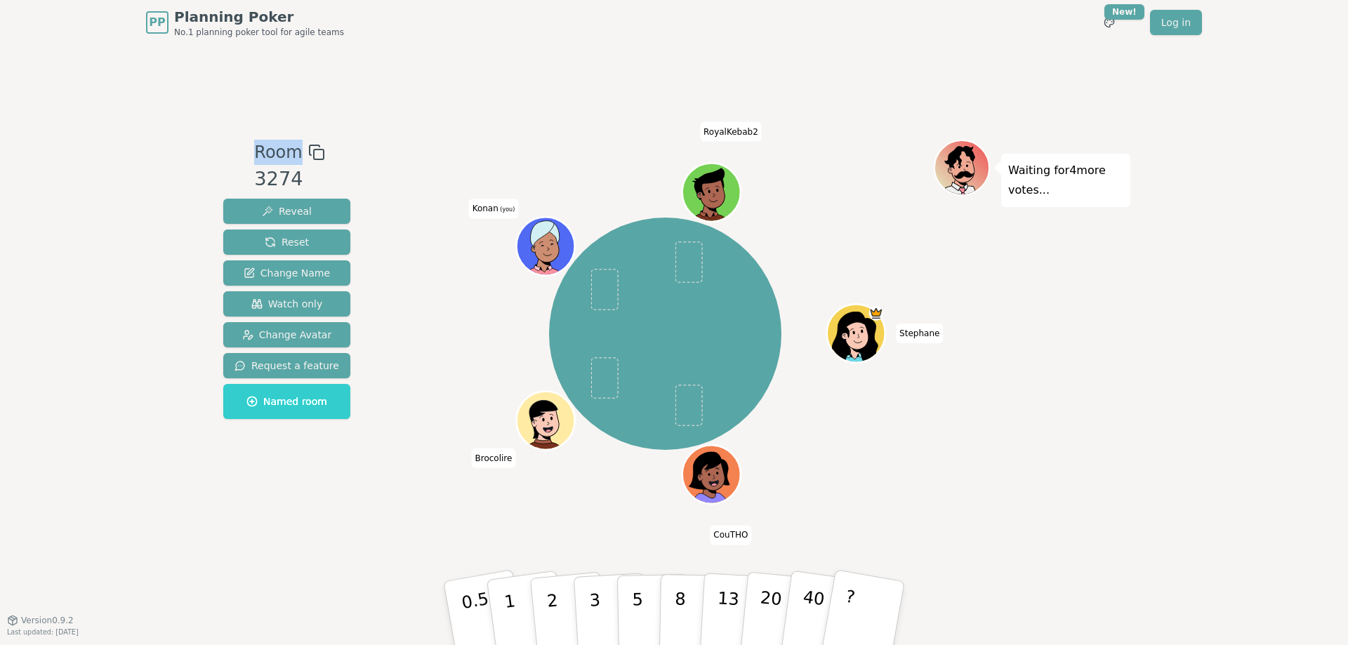
click at [265, 149] on span "Room" at bounding box center [278, 152] width 48 height 25
click at [386, 135] on div "Room 3274 Reveal Reset Change Name Watch only Change Avatar Request a feature N…" at bounding box center [674, 332] width 912 height 575
click at [470, 99] on div "Room 3274 Reveal Reset Change Name Watch only Change Avatar Request a feature N…" at bounding box center [674, 332] width 912 height 575
drag, startPoint x: 744, startPoint y: 132, endPoint x: 705, endPoint y: 129, distance: 39.4
click at [705, 129] on span "RoyalKebab2" at bounding box center [731, 132] width 62 height 20
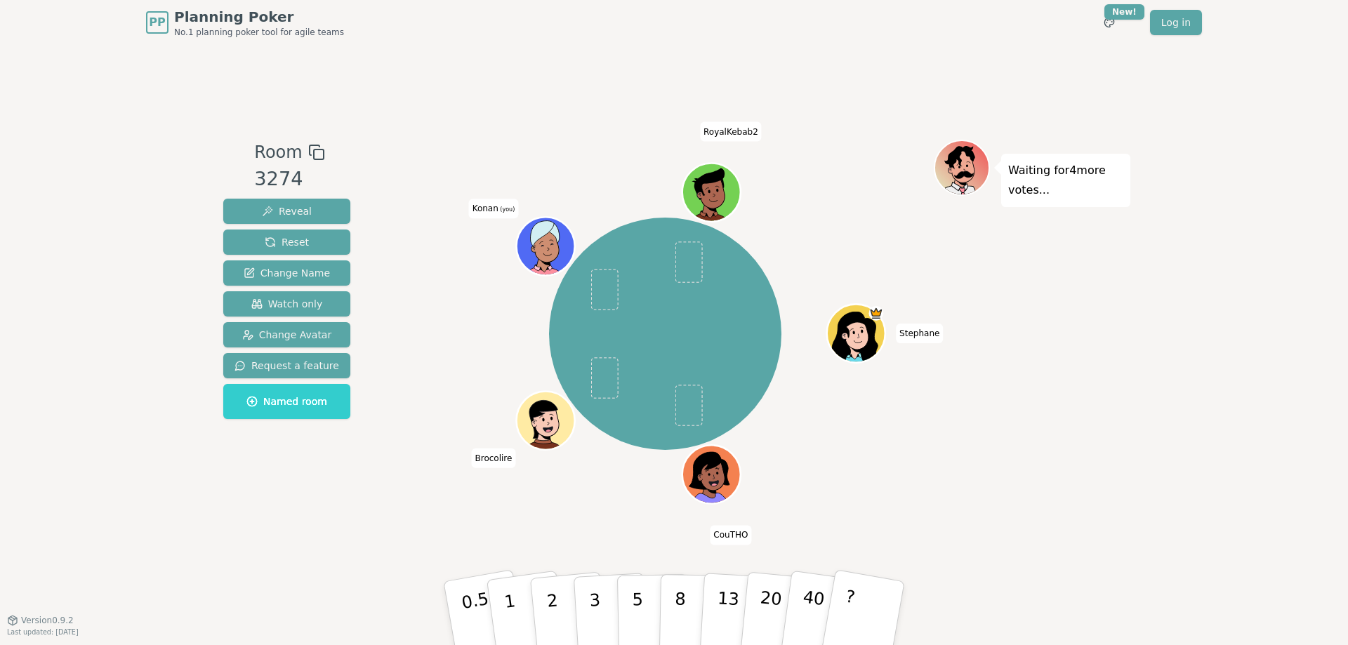
click at [632, 114] on div "Room 3274 Reveal Reset Change Name Watch only Change Avatar Request a feature N…" at bounding box center [674, 332] width 912 height 575
drag, startPoint x: 706, startPoint y: 133, endPoint x: 762, endPoint y: 136, distance: 56.3
click at [761, 135] on div "Room 3274 Reveal Reset Change Name Watch only Change Avatar Request a feature N…" at bounding box center [674, 332] width 912 height 575
click at [766, 140] on div at bounding box center [665, 152] width 537 height 25
click at [725, 129] on span "RoyalKebab2" at bounding box center [731, 132] width 62 height 20
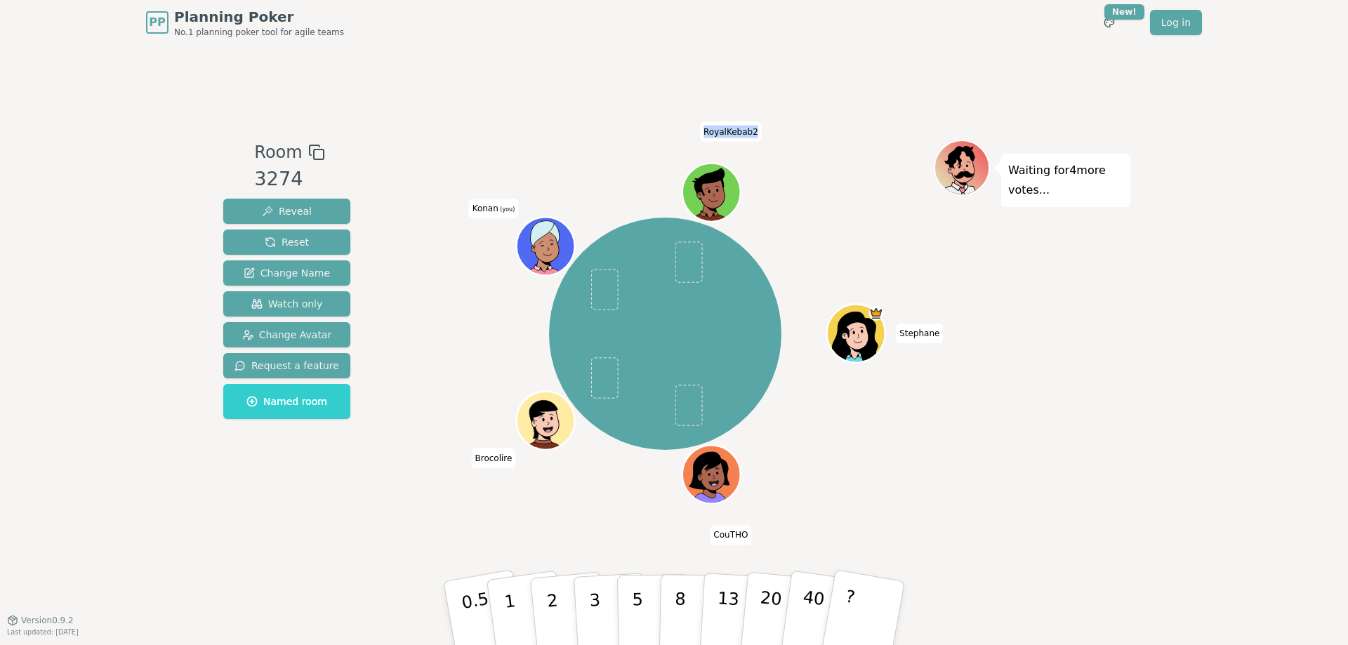
click at [725, 129] on span "RoyalKebab2" at bounding box center [731, 132] width 62 height 20
click at [266, 152] on span "Room" at bounding box center [278, 152] width 48 height 25
click at [131, 128] on div "PP Planning Poker No.1 planning poker tool for agile teams Toggle theme New! Lo…" at bounding box center [674, 322] width 1348 height 645
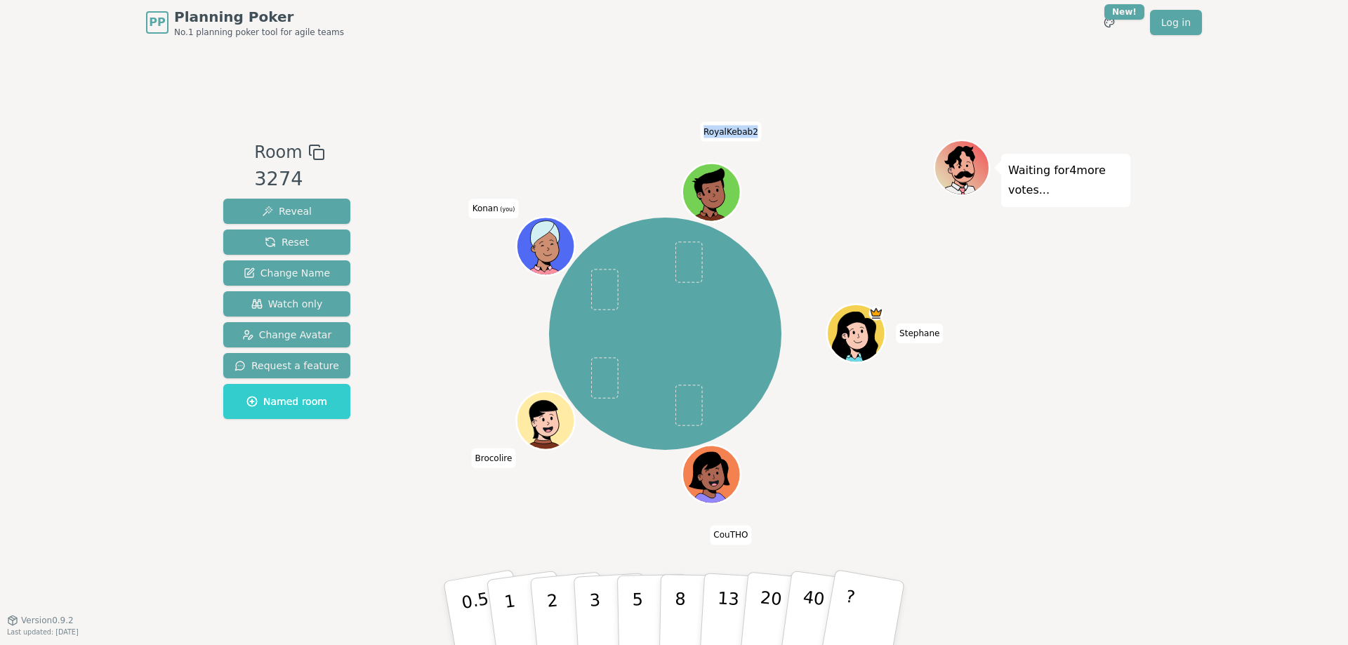
drag, startPoint x: 752, startPoint y: 131, endPoint x: 653, endPoint y: 129, distance: 98.3
click at [702, 132] on div "Room 3274 Reveal Reset Change Name Watch only Change Avatar Request a feature N…" at bounding box center [674, 332] width 912 height 575
click at [524, 112] on div "Room 3274 Reveal Reset Change Name Watch only Change Avatar Request a feature N…" at bounding box center [674, 332] width 912 height 575
drag, startPoint x: 346, startPoint y: 37, endPoint x: 137, endPoint y: 25, distance: 209.5
click at [137, 25] on div "PP Planning Poker No.1 planning poker tool for agile teams Toggle theme New! Lo…" at bounding box center [674, 22] width 1078 height 45
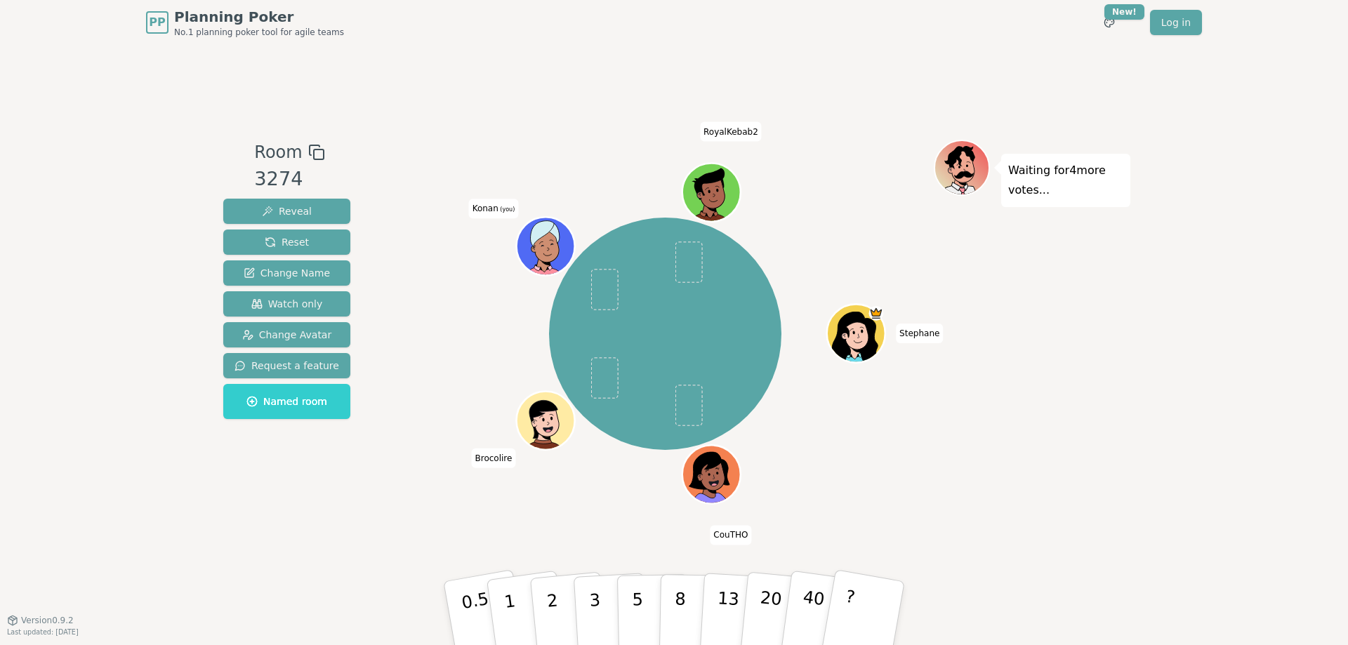
click at [79, 95] on div "PP Planning Poker No.1 planning poker tool for agile teams Toggle theme New! Lo…" at bounding box center [674, 322] width 1348 height 645
